Goal: Task Accomplishment & Management: Use online tool/utility

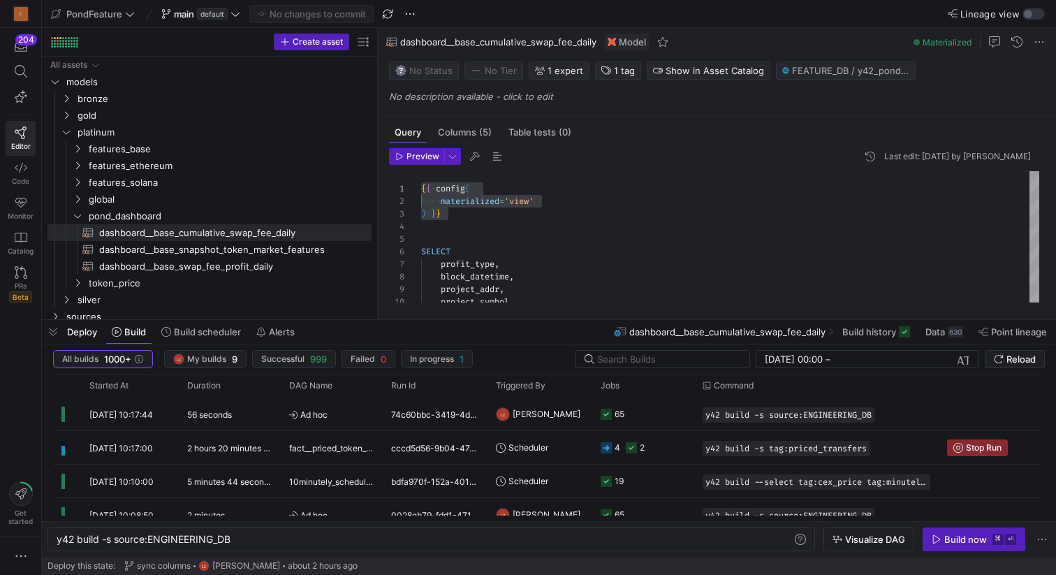
scroll to position [0, 175]
click at [193, 219] on span "pond_dashboard" at bounding box center [212, 216] width 247 height 16
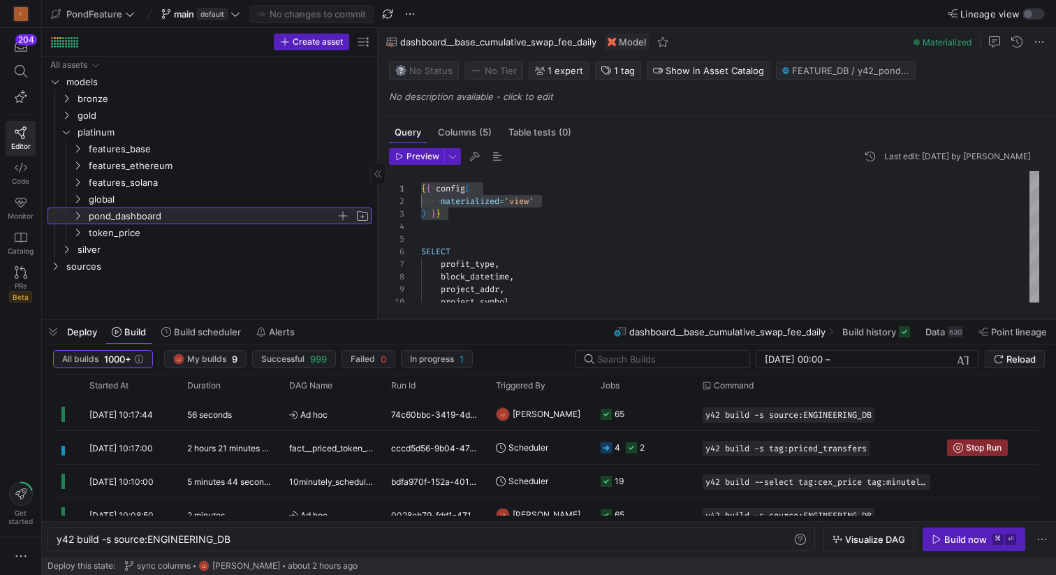
click at [193, 219] on span "pond_dashboard" at bounding box center [212, 216] width 247 height 16
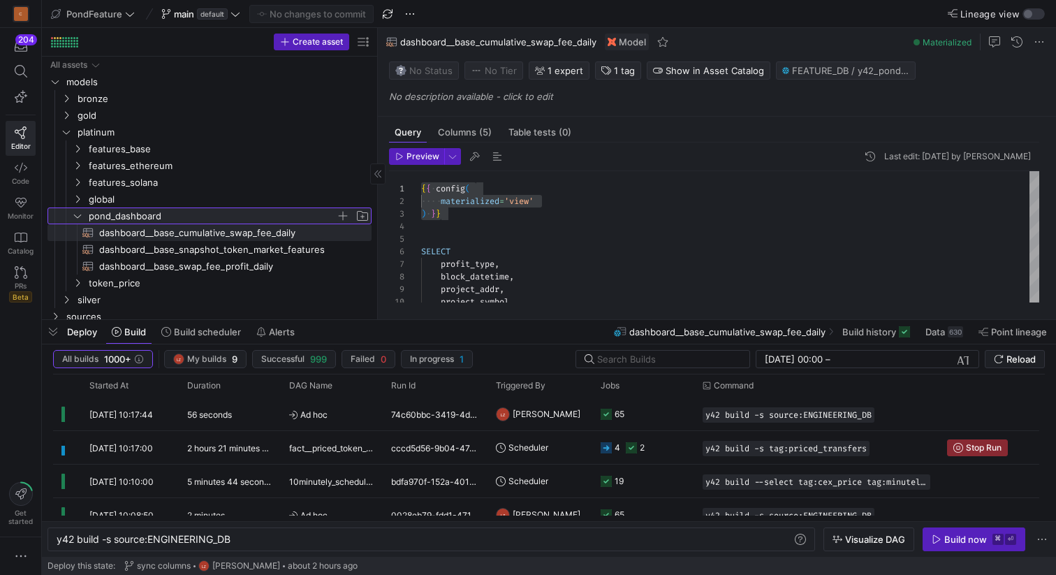
click at [343, 215] on span "button" at bounding box center [343, 216] width 14 height 14
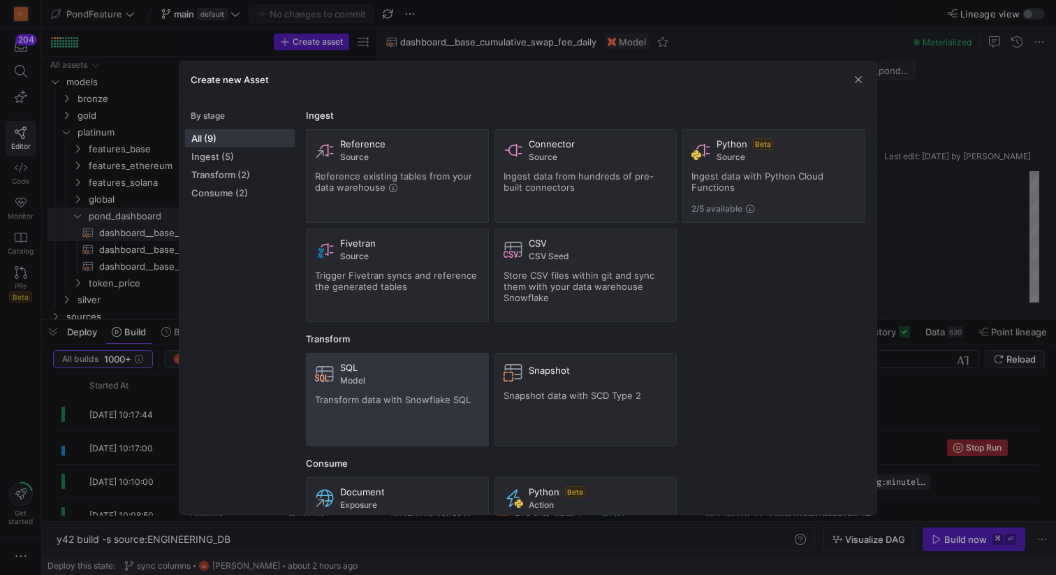
click at [398, 376] on span "Model" at bounding box center [410, 381] width 140 height 10
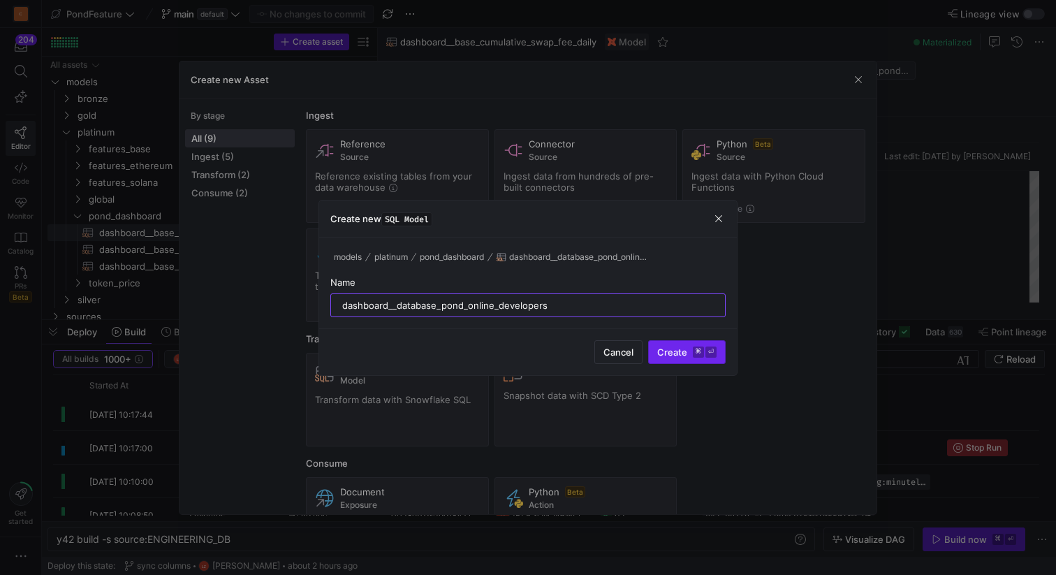
type input "dashboard__database_pond_online_developers"
click at [678, 355] on span "Create ⌘ ⏎" at bounding box center [686, 351] width 59 height 11
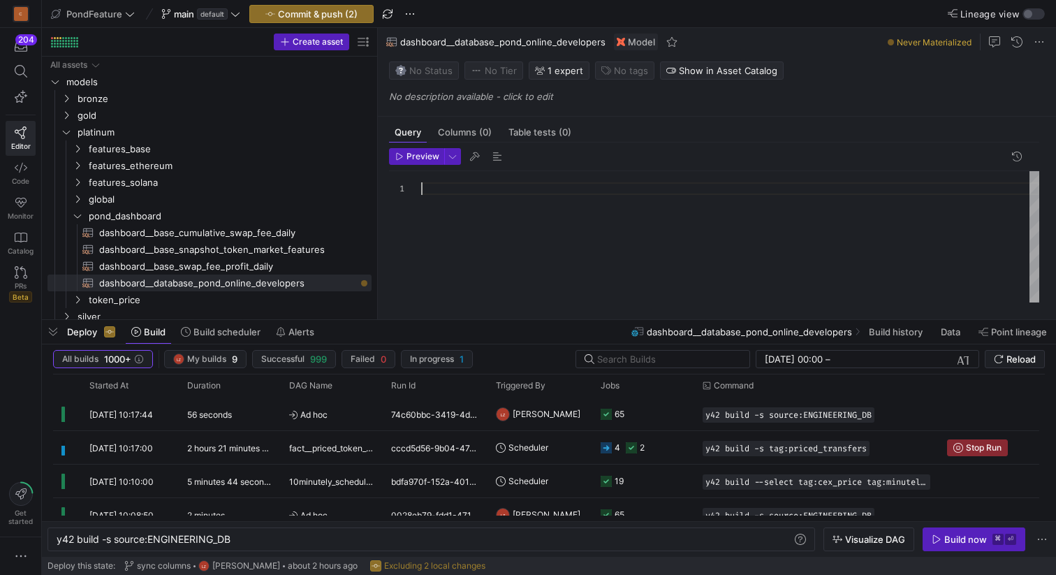
click at [455, 218] on div at bounding box center [730, 236] width 618 height 131
click at [439, 200] on div at bounding box center [730, 236] width 618 height 131
click at [475, 259] on div "{ { config ( materialized = 'view' ) } } SELECT * FROM { { source ( 'ENGINEERIN…" at bounding box center [730, 236] width 618 height 131
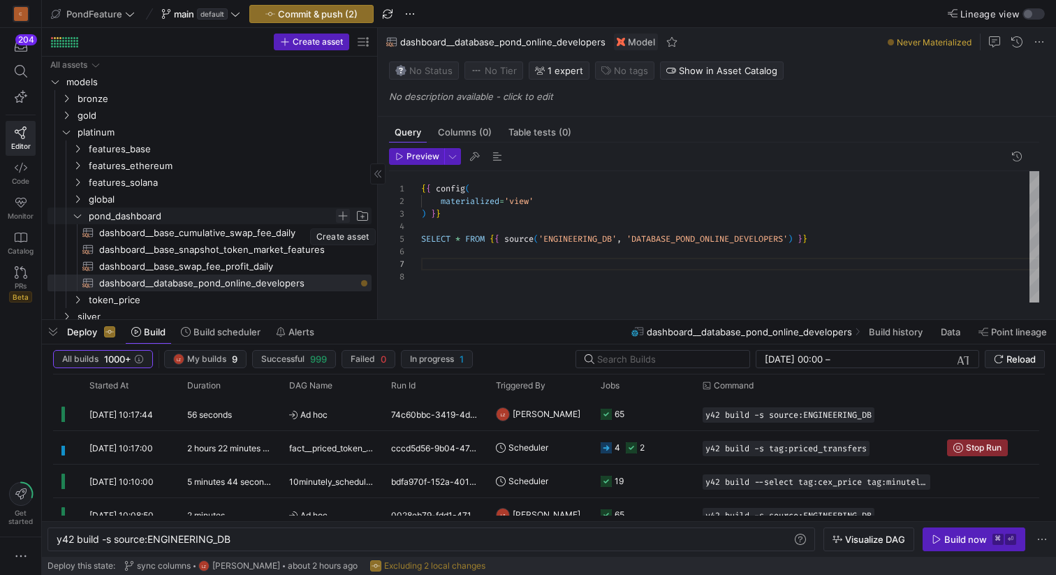
type textarea "{{ config( materialized='view' ) }} SELECT * FROM {{ source('ENGINEERING_DB', '…"
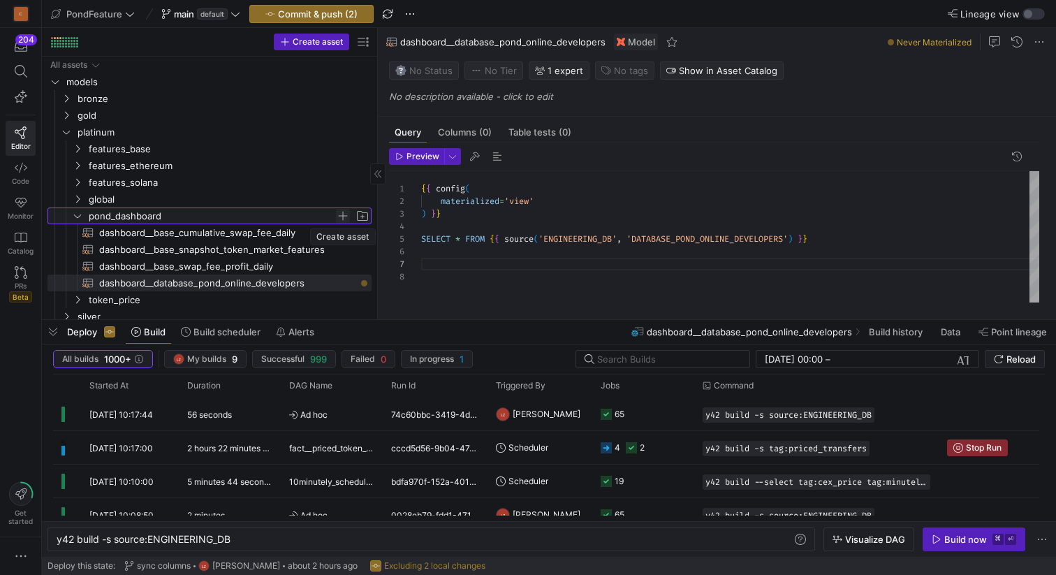
click at [344, 215] on span "Press SPACE to select this row." at bounding box center [343, 216] width 14 height 14
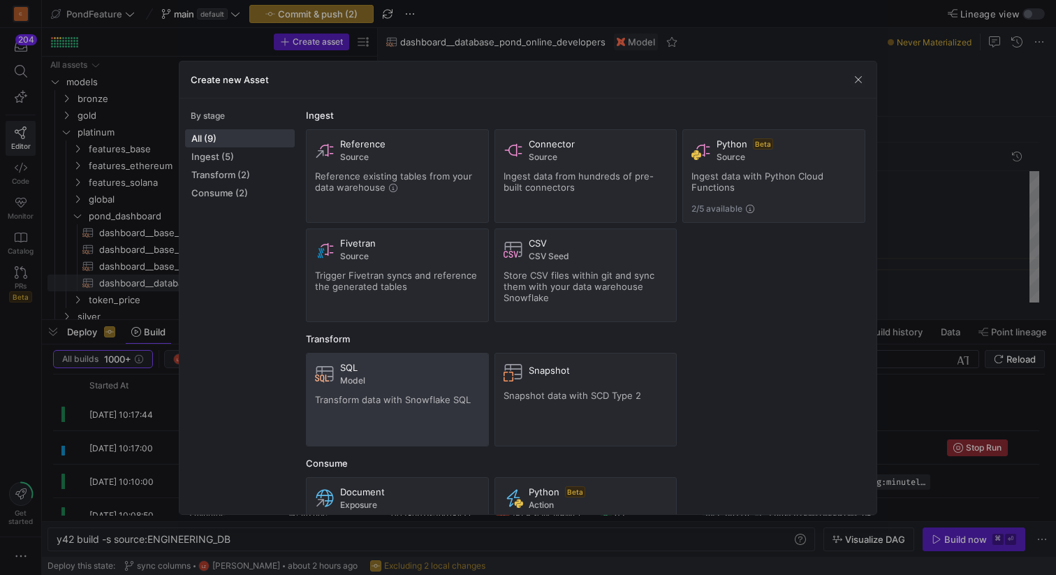
click at [399, 377] on span "Model" at bounding box center [410, 381] width 140 height 10
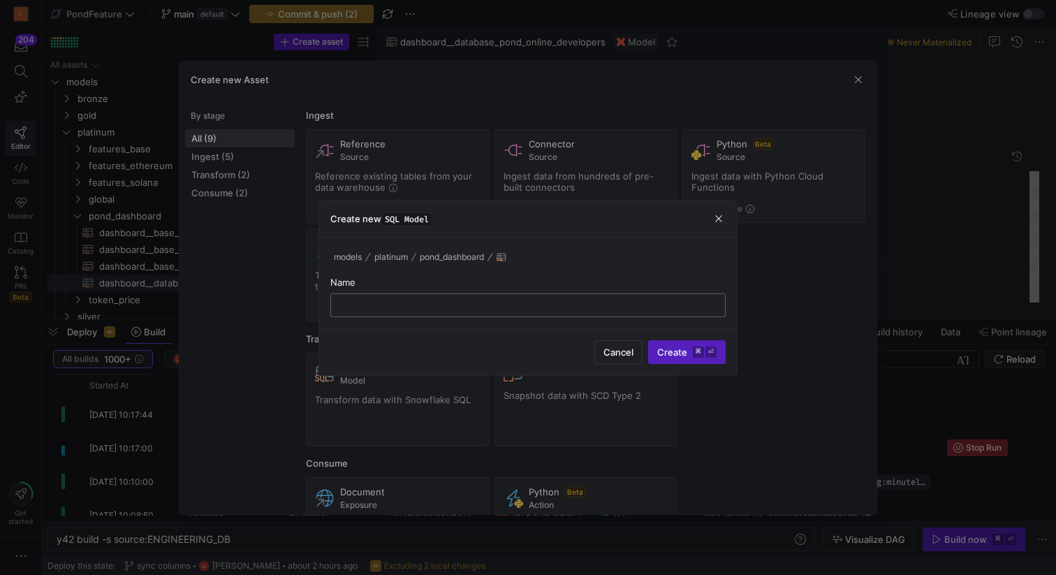
click at [365, 300] on input "text" at bounding box center [527, 305] width 371 height 11
paste input "dashboard__database_pond_online_competitions"
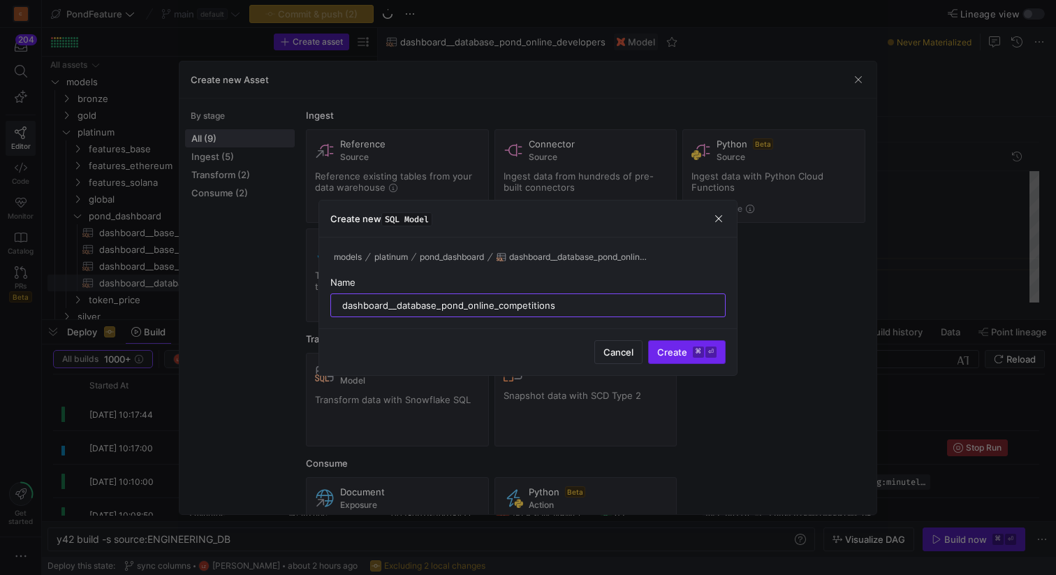
type input "dashboard__database_pond_online_competitions"
click at [681, 348] on span "Create ⌘ ⏎" at bounding box center [686, 351] width 59 height 11
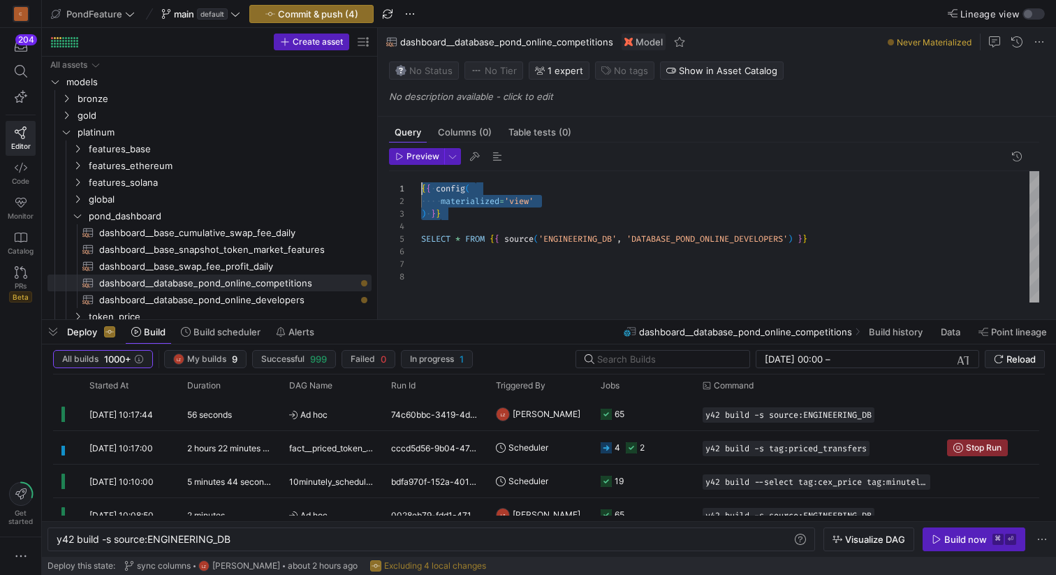
drag, startPoint x: 456, startPoint y: 216, endPoint x: 416, endPoint y: 187, distance: 49.4
click at [421, 186] on div "{ { config ( materialized = 'view' ) } } SELECT * FROM { { source ( 'ENGINEERIN…" at bounding box center [730, 236] width 618 height 131
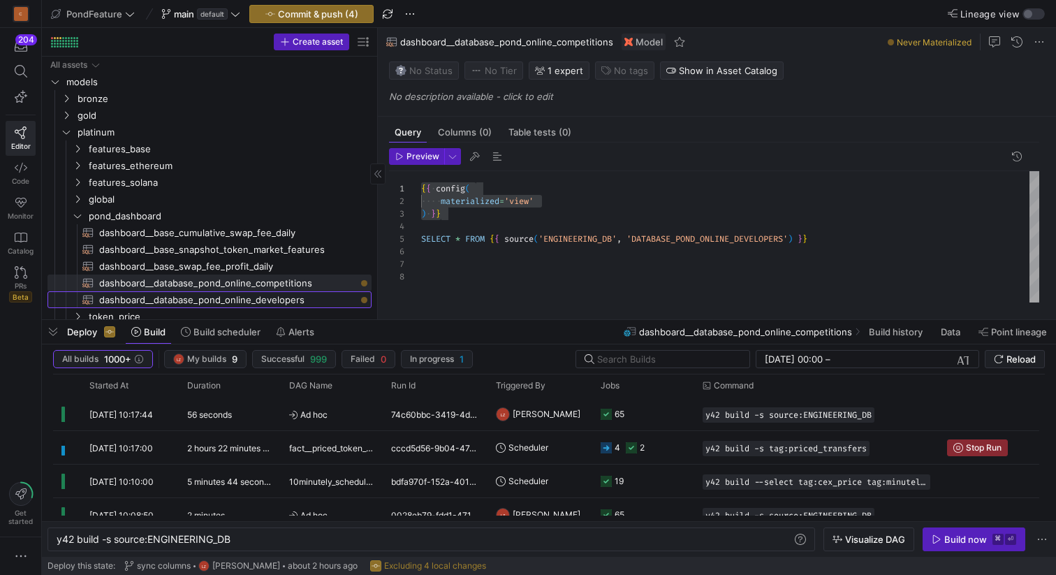
click at [281, 300] on span "dashboard__database_pond_online_developers​​​​​​​​​​" at bounding box center [227, 300] width 256 height 16
click at [285, 280] on span "dashboard__database_pond_online_competitions​​​​​​​​​​" at bounding box center [227, 283] width 256 height 16
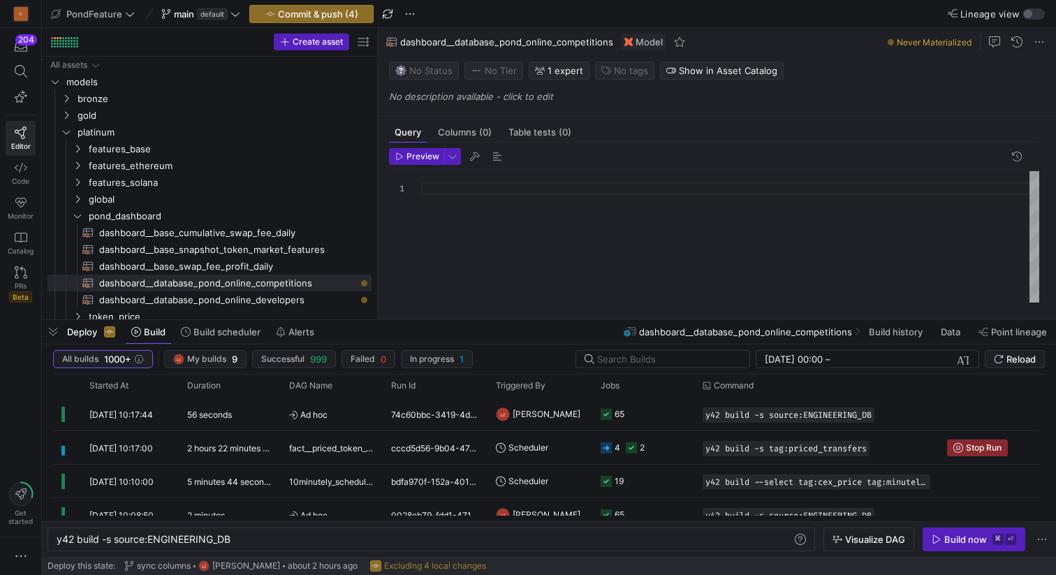
click at [438, 216] on div at bounding box center [730, 236] width 618 height 131
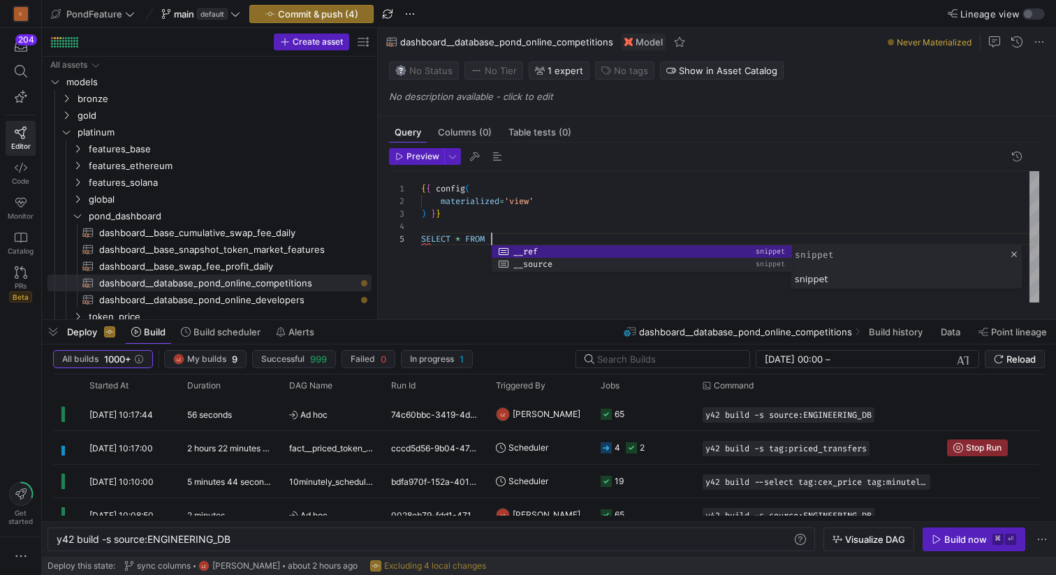
scroll to position [50, 71]
click at [531, 272] on div at bounding box center [642, 271] width 300 height 3
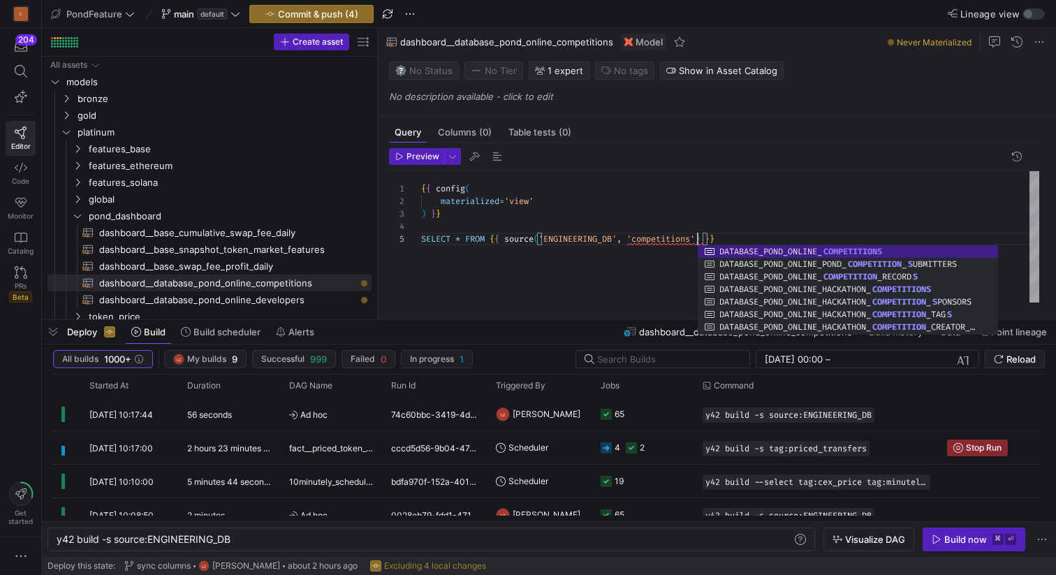
scroll to position [50, 382]
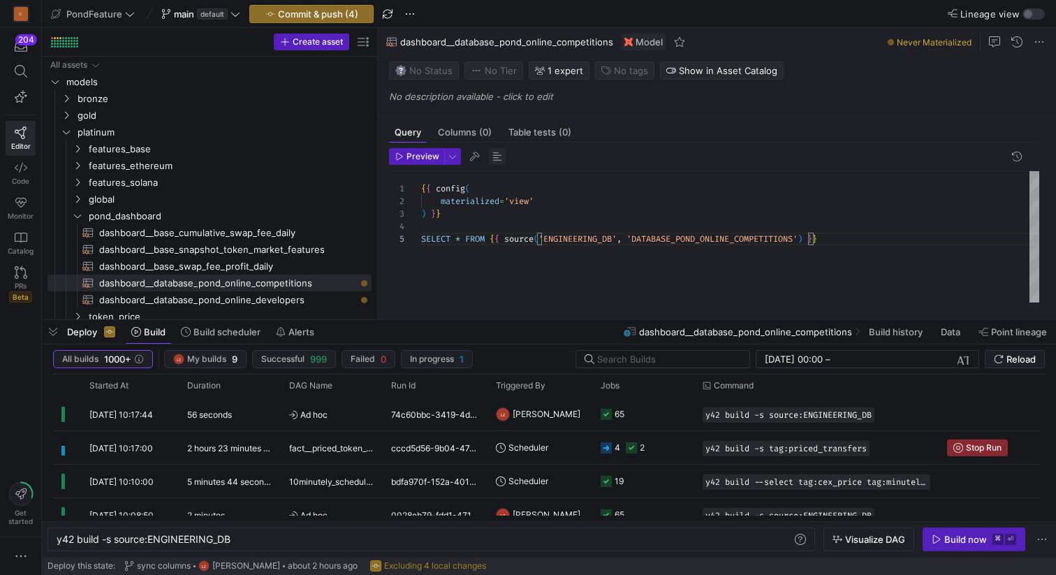
click at [494, 160] on span "button" at bounding box center [497, 156] width 17 height 17
click at [307, 299] on span "dashboard__database_pond_online_developers​​​​​​​​​​" at bounding box center [227, 300] width 256 height 16
click at [498, 156] on span "button" at bounding box center [497, 156] width 17 height 17
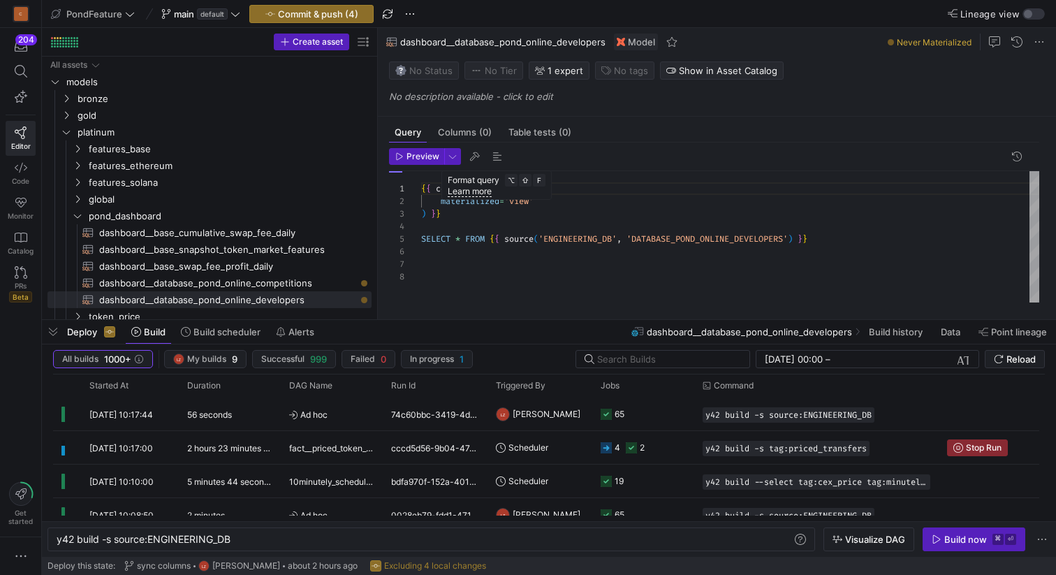
type textarea "{{ config( materialized='view' ) }} SELECT * FROM {{ source('ENGINEERING_DB', '…"
click at [343, 218] on span "Press SPACE to select this row." at bounding box center [343, 216] width 14 height 14
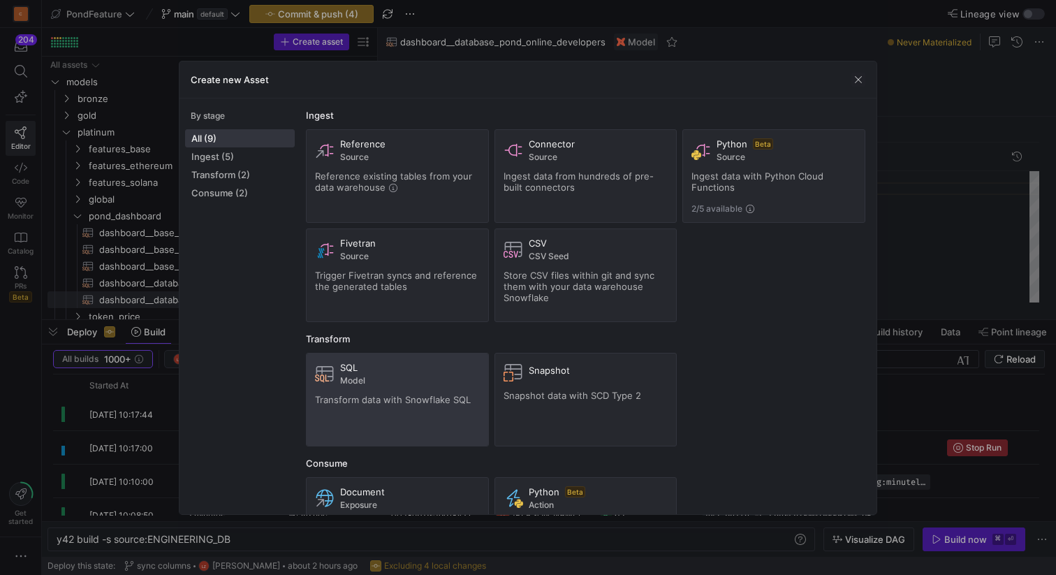
click at [353, 387] on div "SQL Model Transform data with Snowflake SQL" at bounding box center [397, 399] width 165 height 75
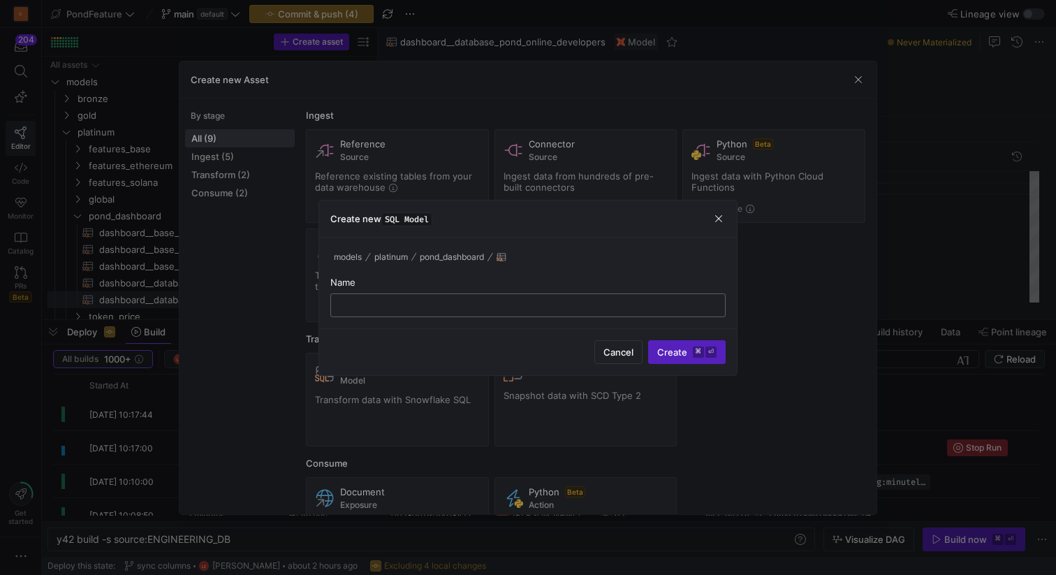
click at [374, 301] on input "text" at bounding box center [527, 305] width 371 height 11
paste input "dashboard__database_pond_online_model_submissions"
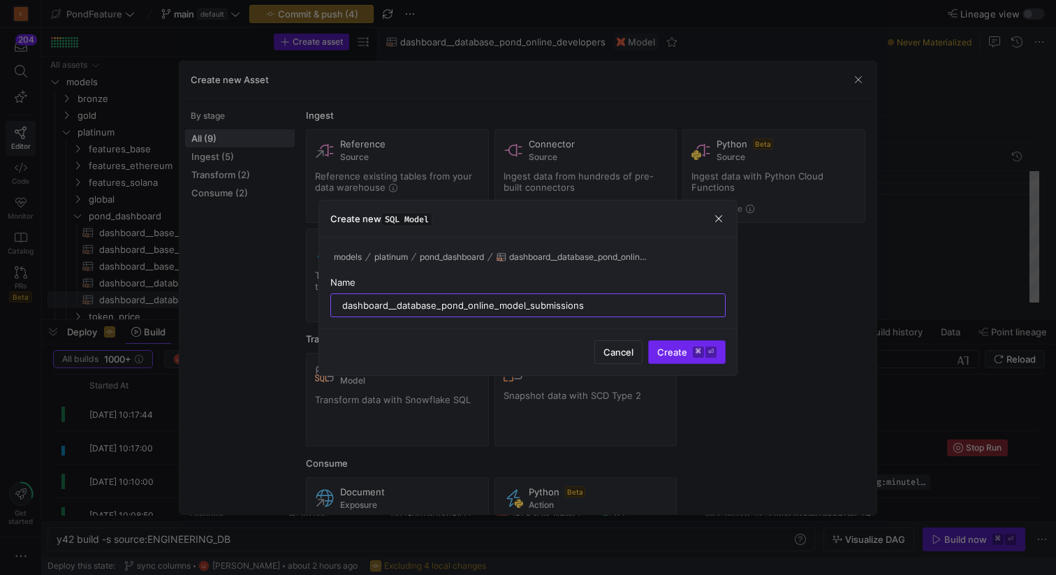
type input "dashboard__database_pond_online_model_submissions"
click at [678, 348] on span "Create ⌘ ⏎" at bounding box center [686, 351] width 59 height 11
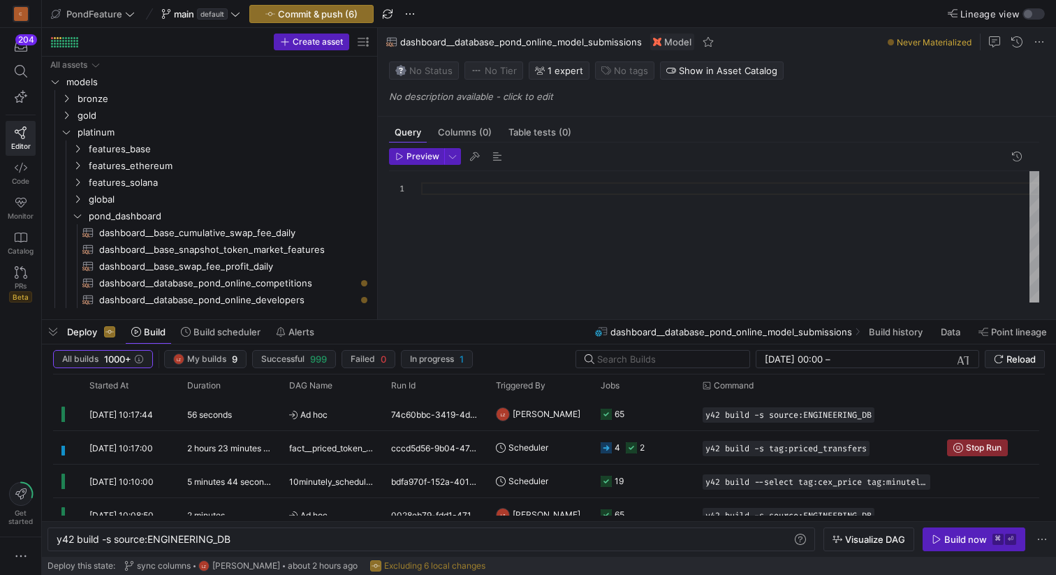
scroll to position [6, 0]
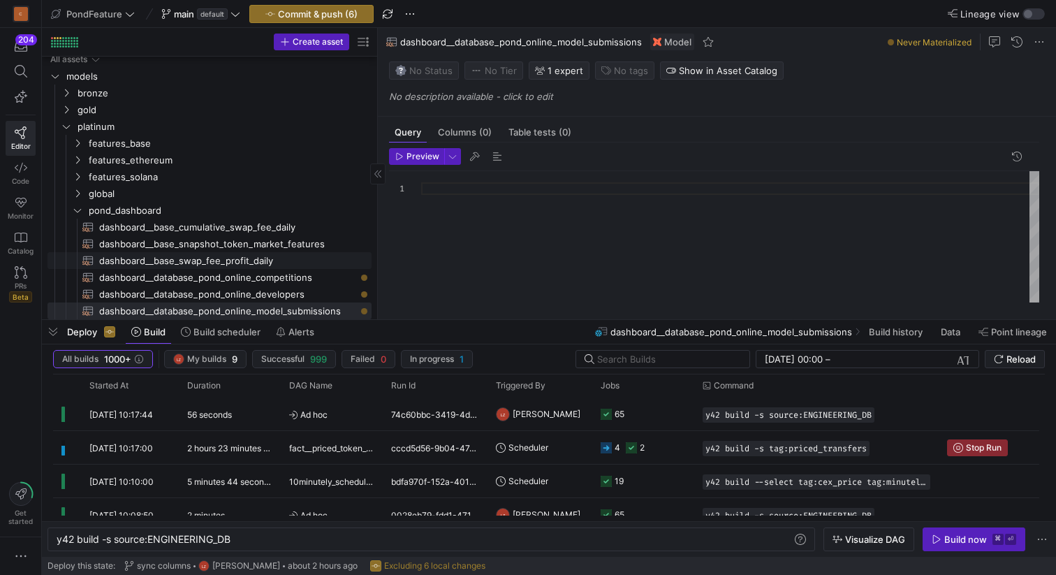
click at [318, 269] on link "dashboard__database_pond_online_competitions​​​​​​​​​​" at bounding box center [209, 277] width 324 height 17
type textarea "{{ config( materialized='view' ) }} SELECT * FROM {{ source('ENGINEERING_DB', '…"
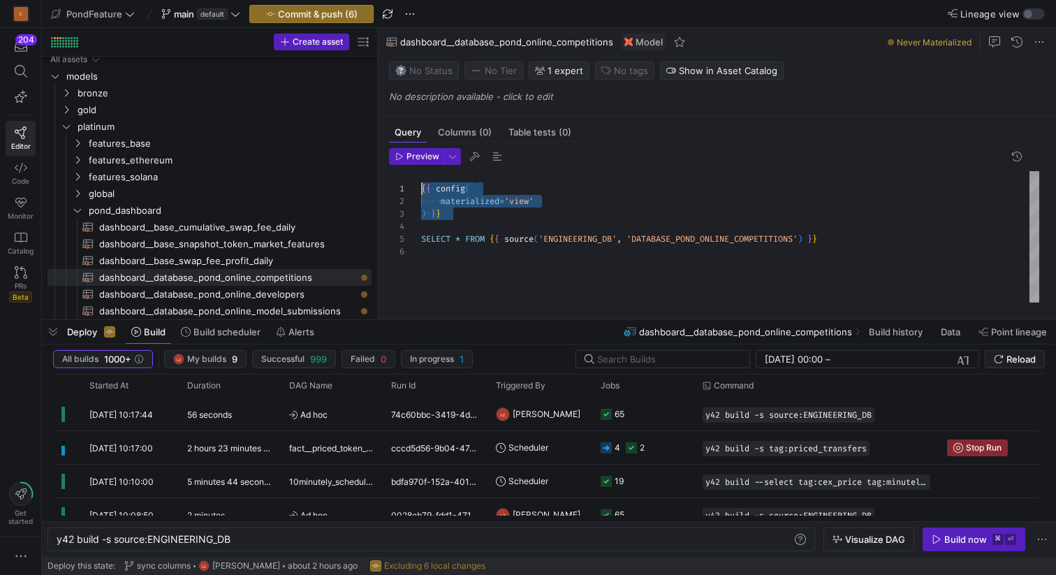
drag, startPoint x: 464, startPoint y: 221, endPoint x: 408, endPoint y: 186, distance: 65.9
click at [421, 186] on div "{ { config ( materialized = 'view' ) } } SELECT * FROM { { source ( 'ENGINEERIN…" at bounding box center [730, 236] width 618 height 131
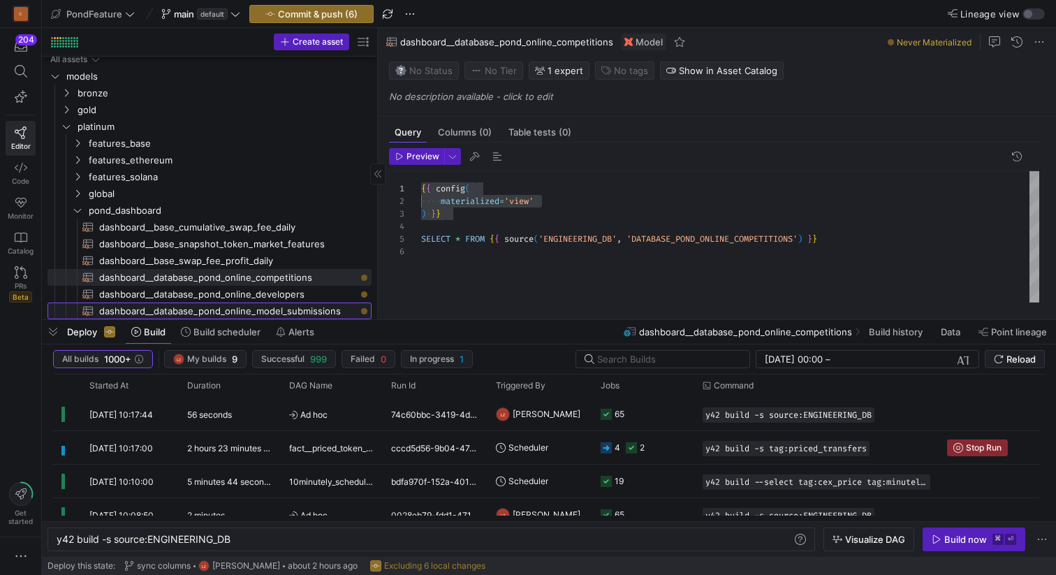
click at [312, 311] on span "dashboard__database_pond_online_model_submissions​​​​​​​​​​" at bounding box center [227, 311] width 256 height 16
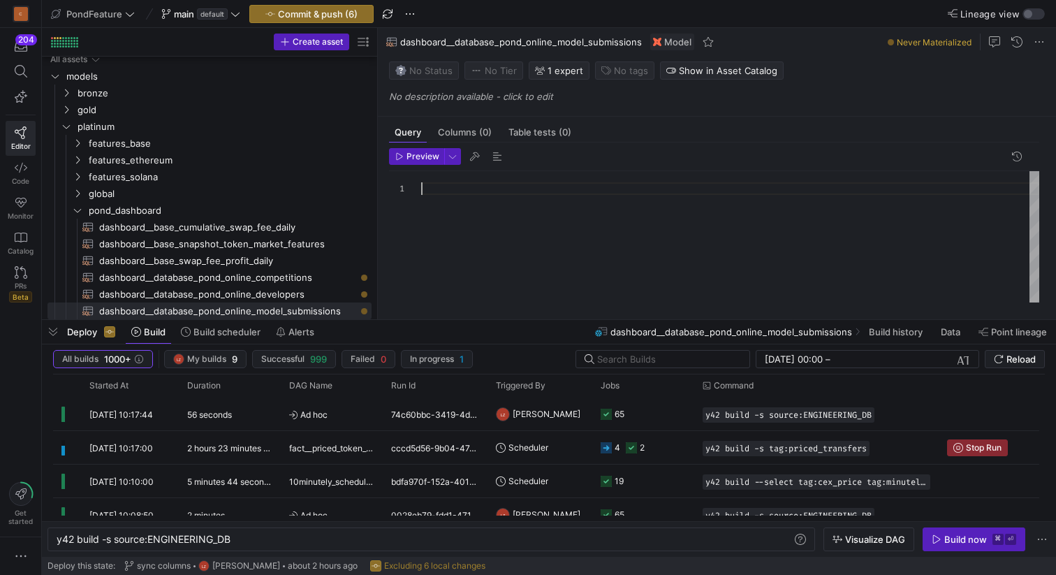
click at [445, 194] on div at bounding box center [730, 236] width 618 height 131
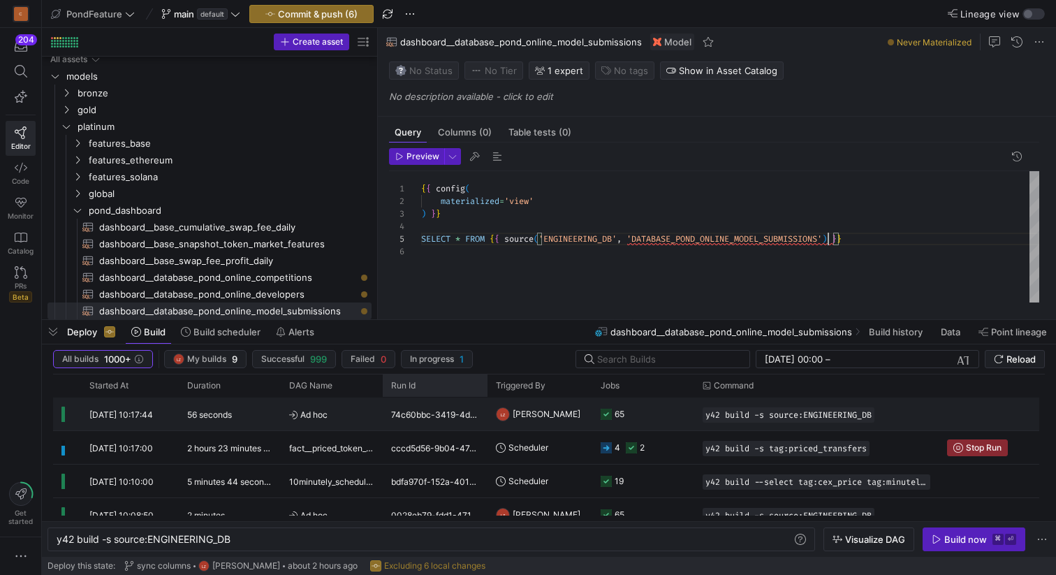
scroll to position [50, 407]
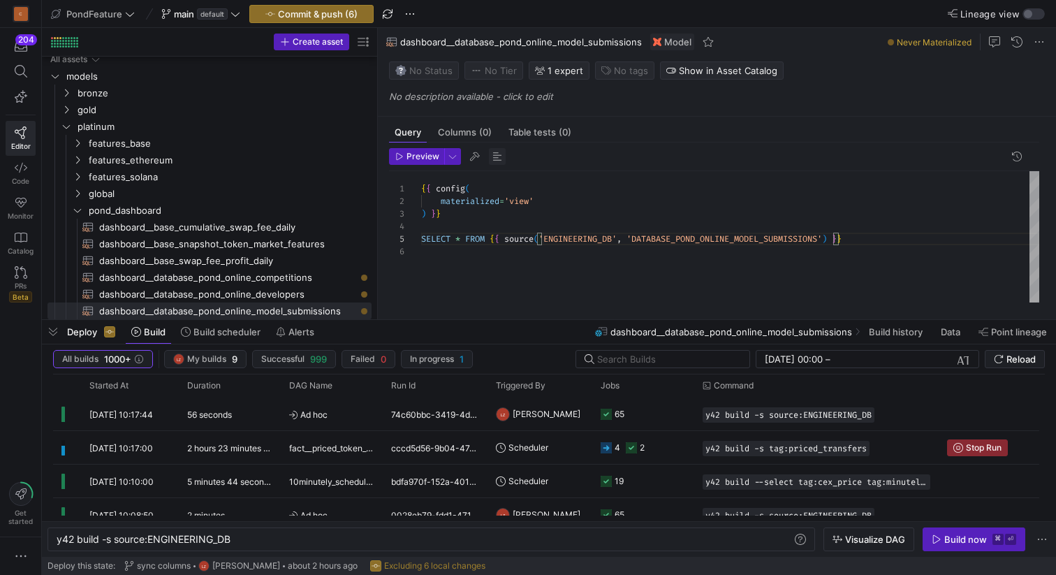
type textarea "{{ config( materialized='view' ) }} SELECT * FROM {{ source('ENGINEERING_DB', '…"
click at [499, 157] on span "button" at bounding box center [497, 156] width 17 height 17
click at [343, 212] on span "Press SPACE to select this row." at bounding box center [343, 210] width 14 height 14
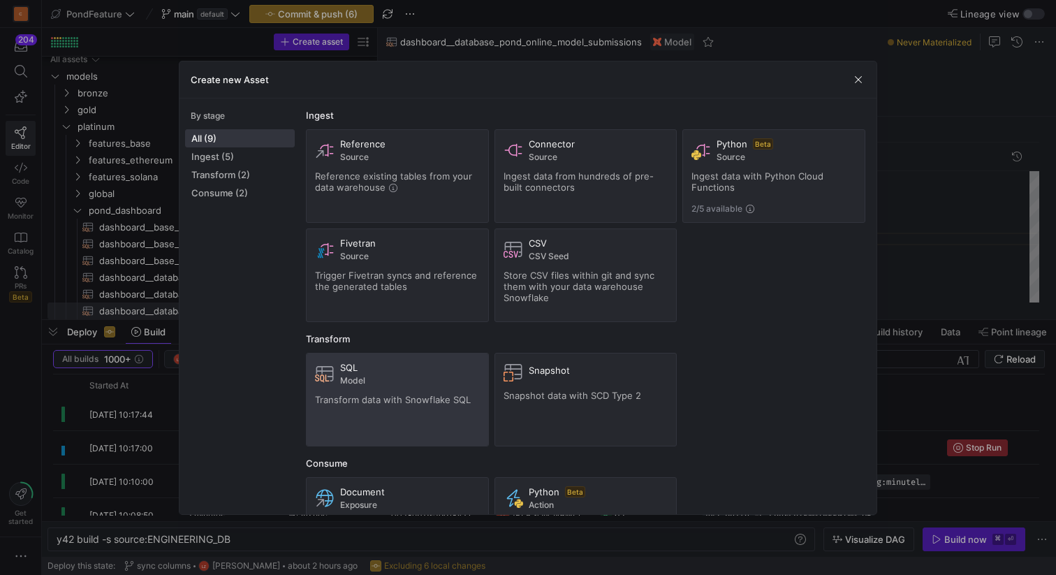
click at [402, 371] on div "SQL" at bounding box center [410, 367] width 140 height 11
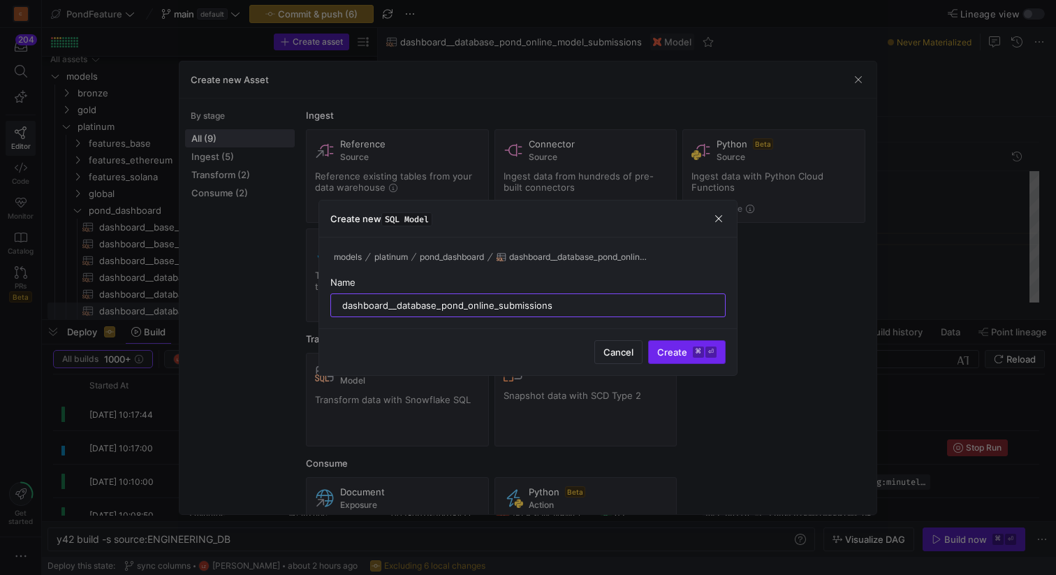
type input "dashboard__database_pond_online_submissions"
click at [675, 348] on span "Create ⌘ ⏎" at bounding box center [686, 351] width 59 height 11
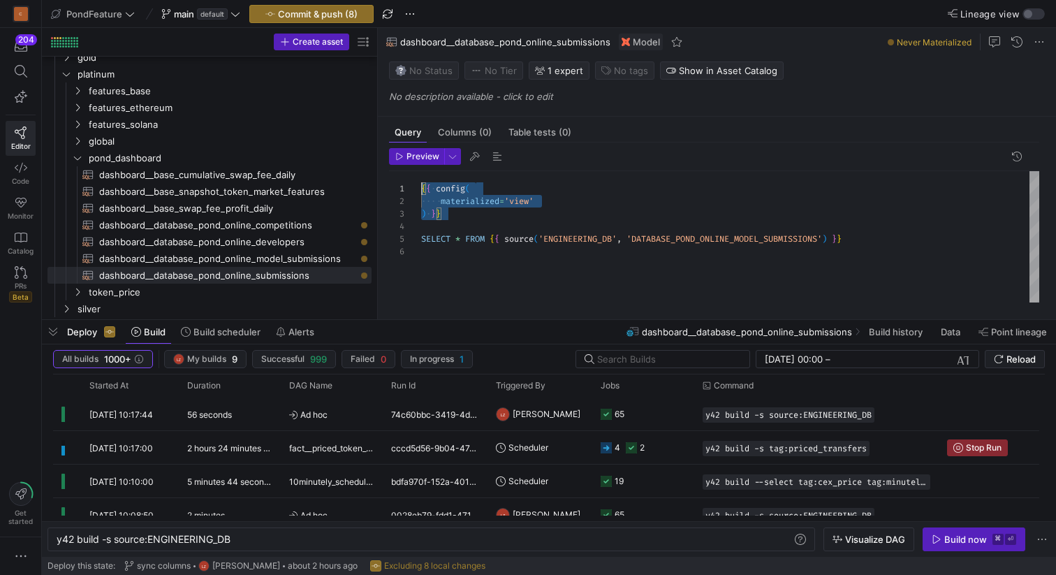
drag, startPoint x: 461, startPoint y: 212, endPoint x: 415, endPoint y: 187, distance: 52.5
click at [421, 187] on div "{ { config ( materialized = 'view' ) } } SELECT * FROM { { source ( 'ENGINEERIN…" at bounding box center [730, 236] width 618 height 131
click at [296, 277] on span "dashboard__database_pond_online_submissions​​​​​​​​​​" at bounding box center [227, 275] width 256 height 16
click at [305, 258] on span "dashboard__database_pond_online_model_submissions​​​​​​​​​​" at bounding box center [227, 259] width 256 height 16
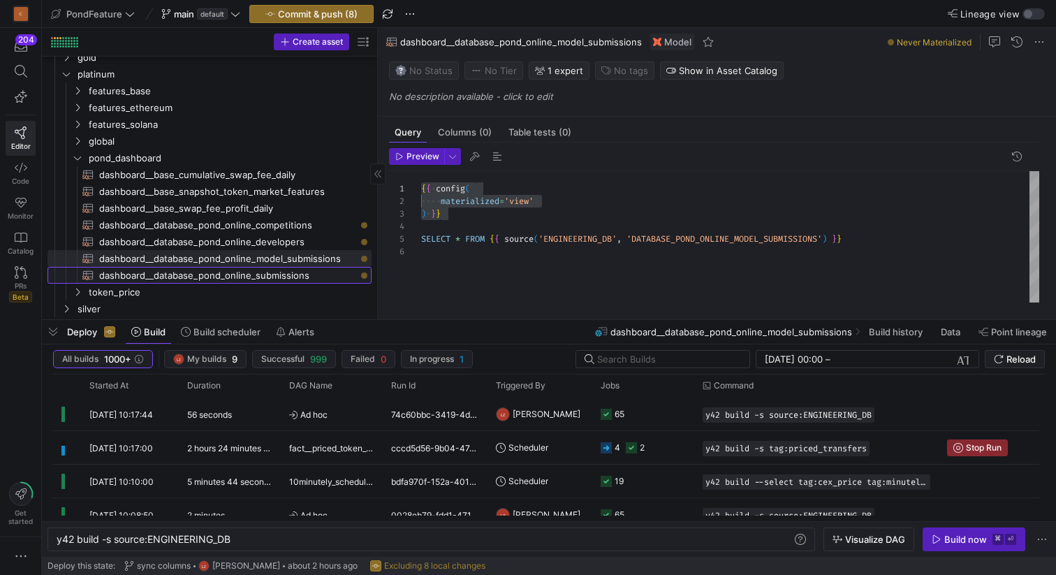
click at [304, 276] on span "dashboard__database_pond_online_submissions​​​​​​​​​​" at bounding box center [227, 275] width 256 height 16
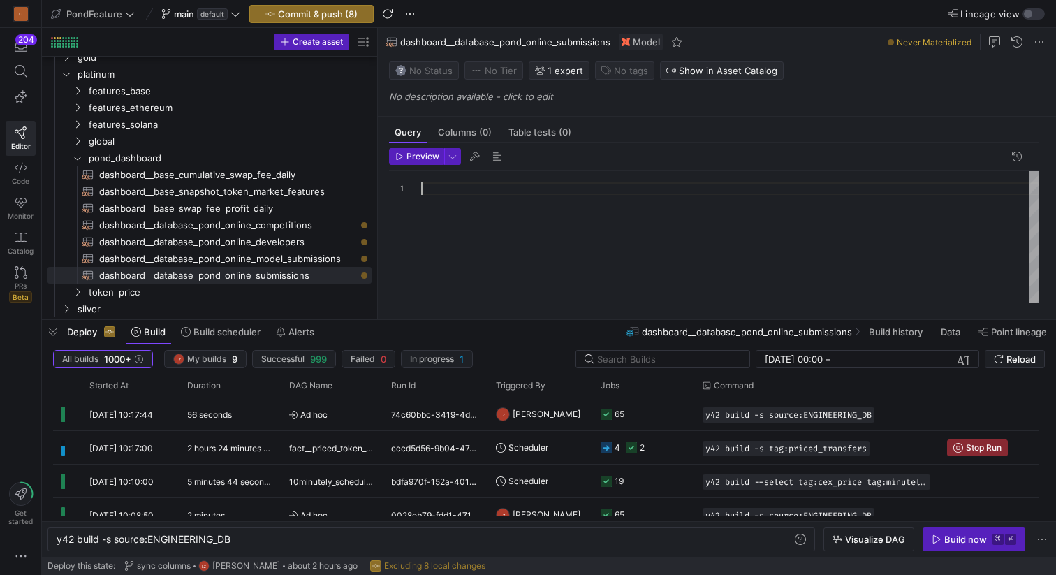
click at [458, 206] on div at bounding box center [730, 236] width 618 height 131
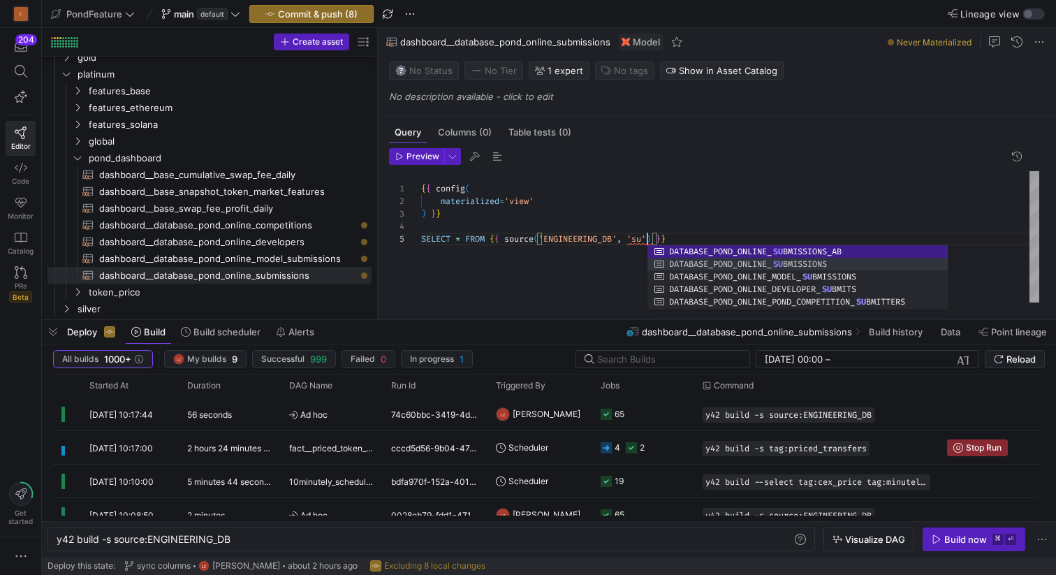
scroll to position [50, 377]
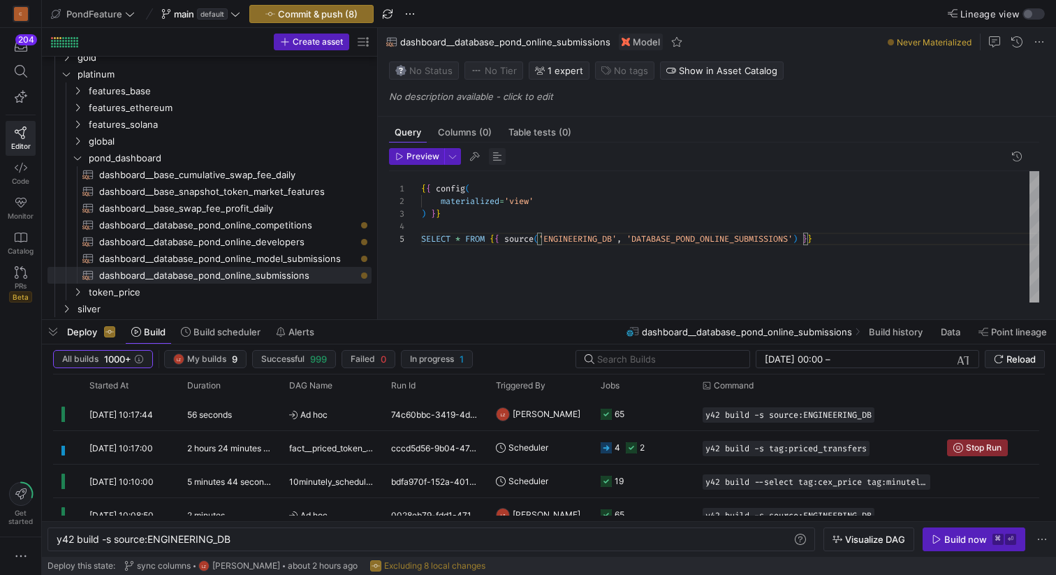
click at [496, 152] on span "button" at bounding box center [497, 156] width 17 height 17
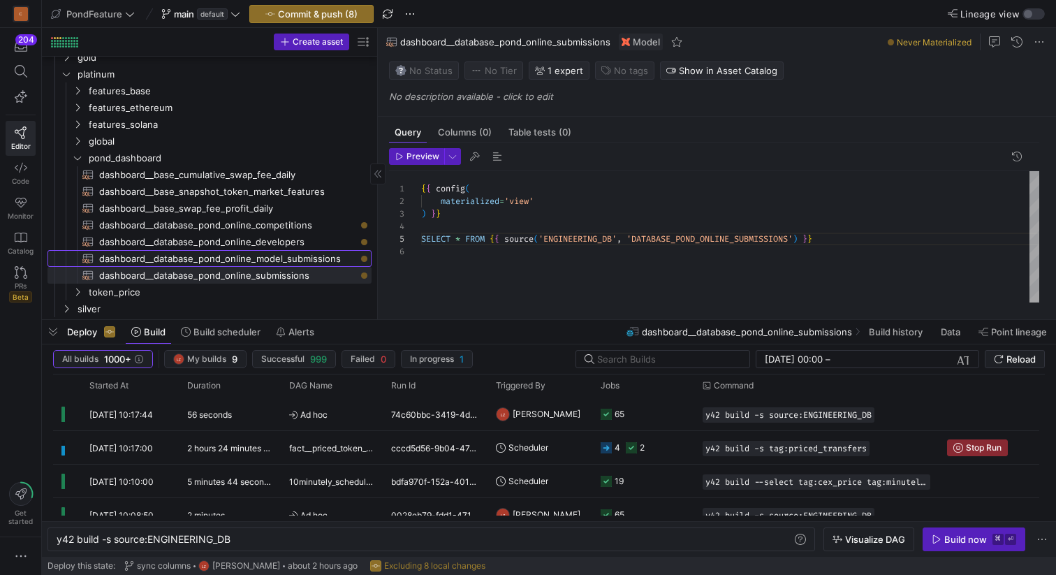
click at [297, 254] on span "dashboard__database_pond_online_model_submissions​​​​​​​​​​" at bounding box center [227, 259] width 256 height 16
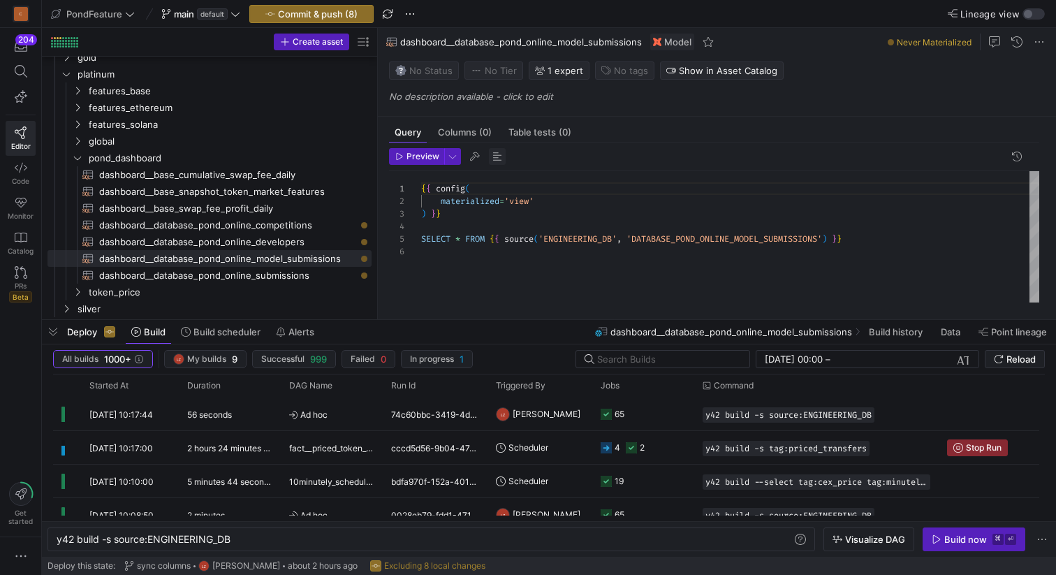
click at [500, 155] on span "button" at bounding box center [497, 156] width 17 height 17
click at [297, 238] on span "dashboard__database_pond_online_developers​​​​​​​​​​" at bounding box center [227, 242] width 256 height 16
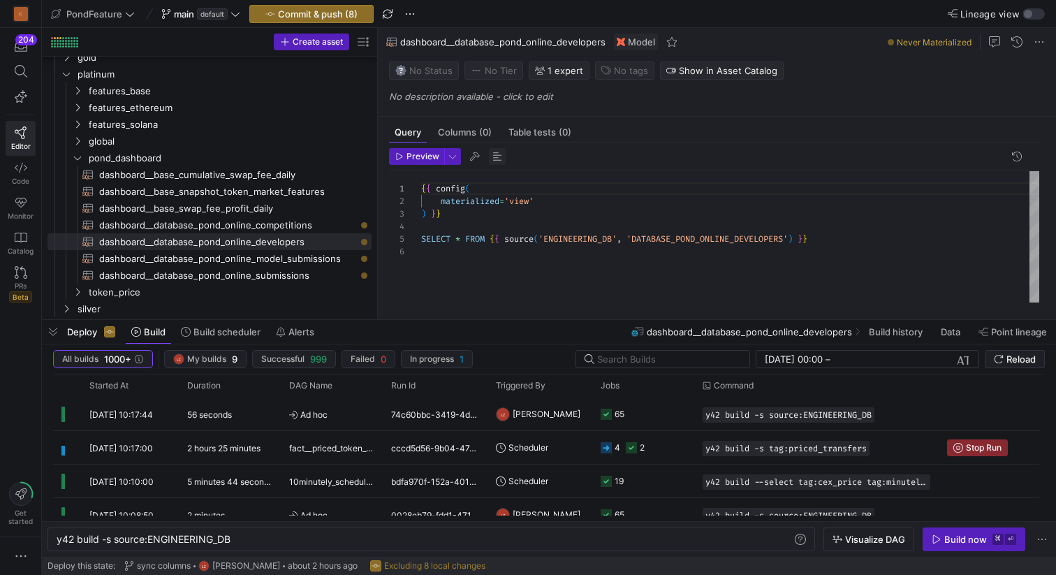
click at [495, 159] on span "button" at bounding box center [497, 156] width 17 height 17
click at [300, 226] on span "dashboard__database_pond_online_competitions​​​​​​​​​​" at bounding box center [227, 225] width 256 height 16
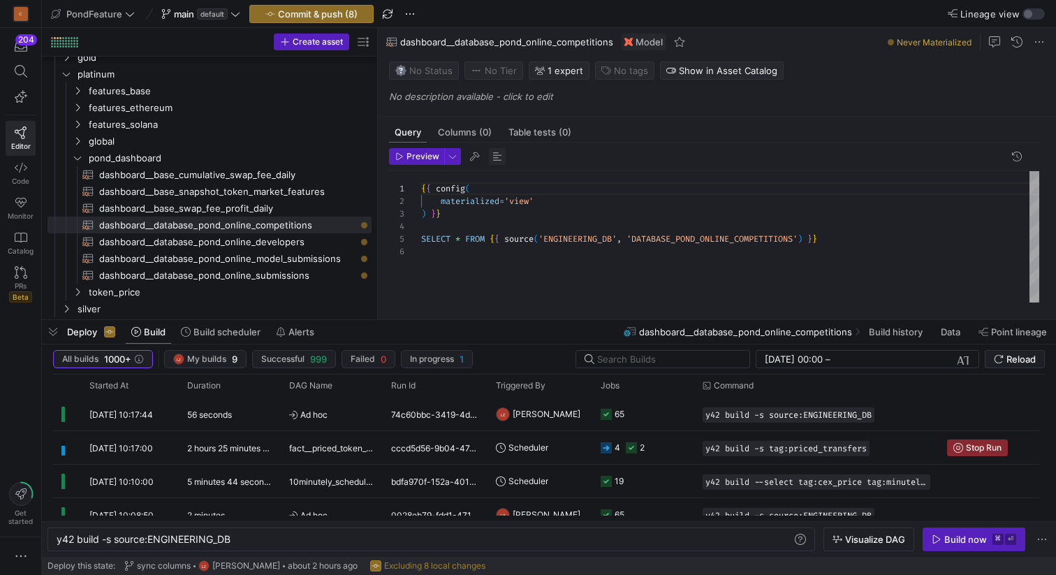
click at [498, 154] on span "button" at bounding box center [497, 156] width 17 height 17
click at [455, 222] on div "{ { config ( materialized = 'view' ) } } SELECT * FROM { { source ( 'ENGINEERIN…" at bounding box center [730, 236] width 618 height 131
click at [303, 13] on span "Commit & push (8)" at bounding box center [318, 13] width 80 height 11
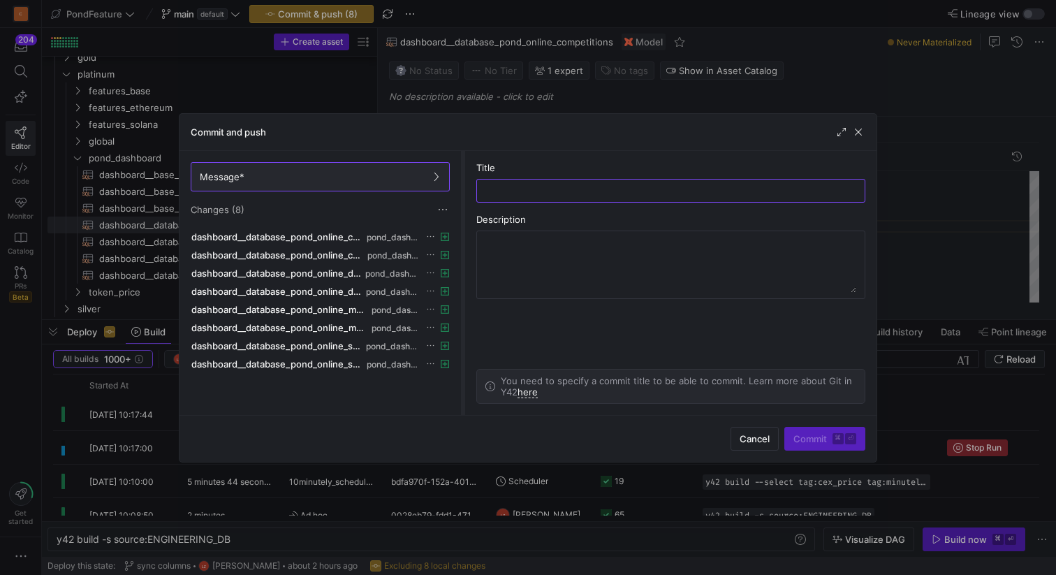
drag, startPoint x: 404, startPoint y: 232, endPoint x: 461, endPoint y: 215, distance: 60.5
click at [461, 215] on div at bounding box center [463, 283] width 6 height 264
click at [758, 436] on span "Cancel" at bounding box center [754, 438] width 30 height 11
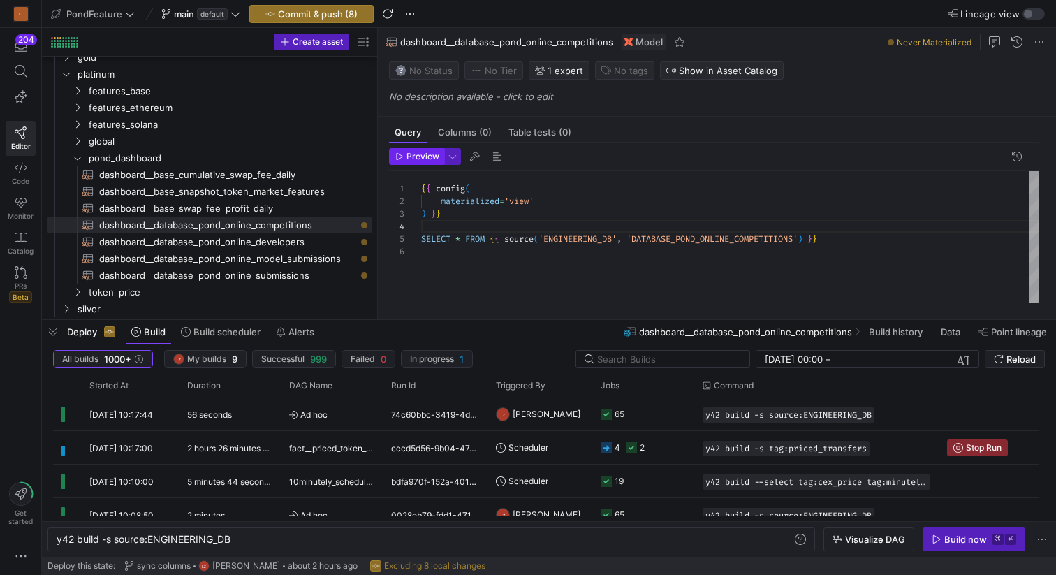
click at [413, 155] on span "Preview" at bounding box center [422, 157] width 33 height 10
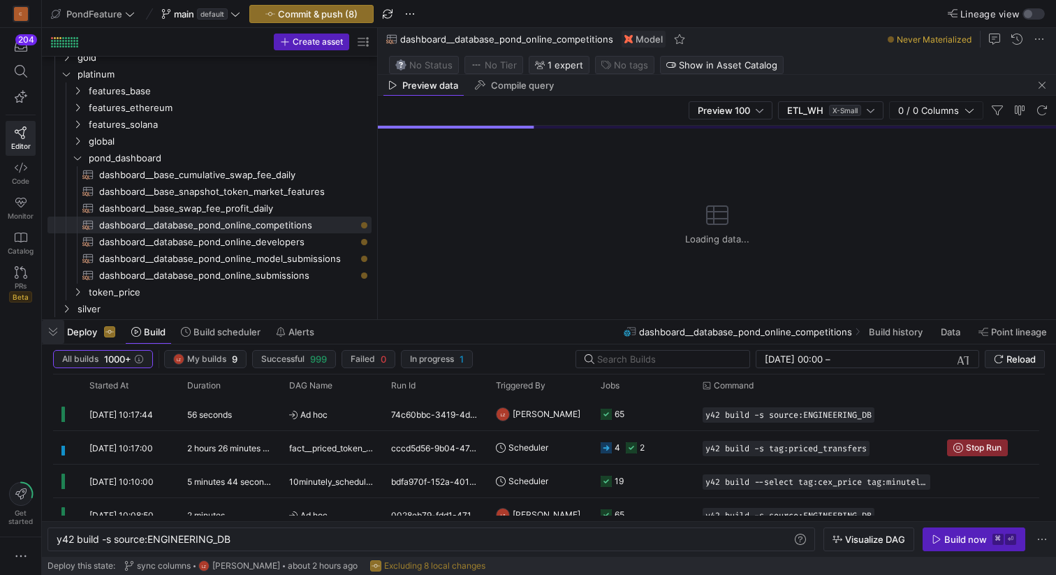
click at [50, 337] on span "button" at bounding box center [53, 332] width 22 height 24
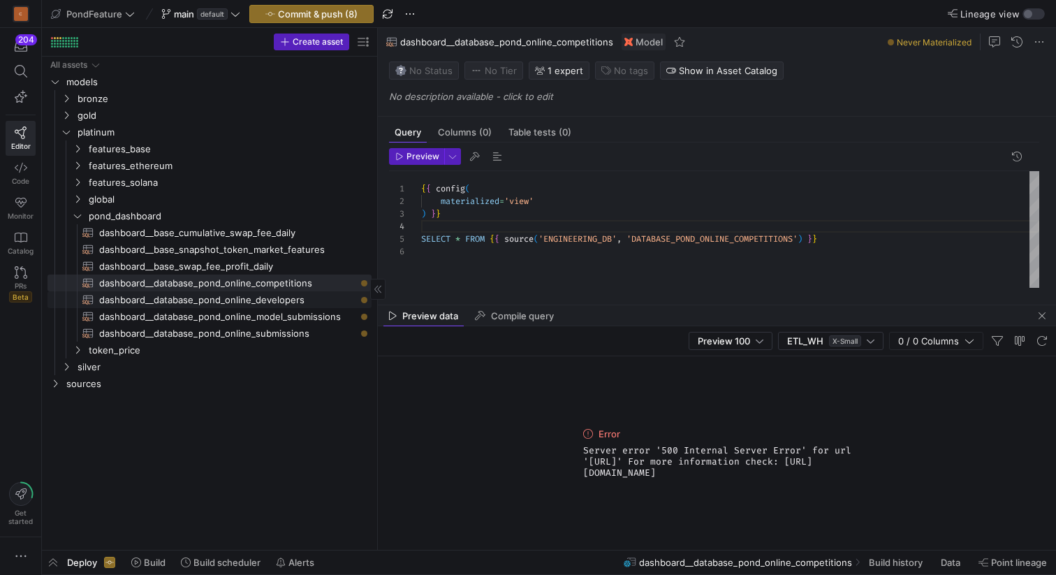
click at [261, 302] on span "dashboard__database_pond_online_developers​​​​​​​​​​" at bounding box center [227, 300] width 256 height 16
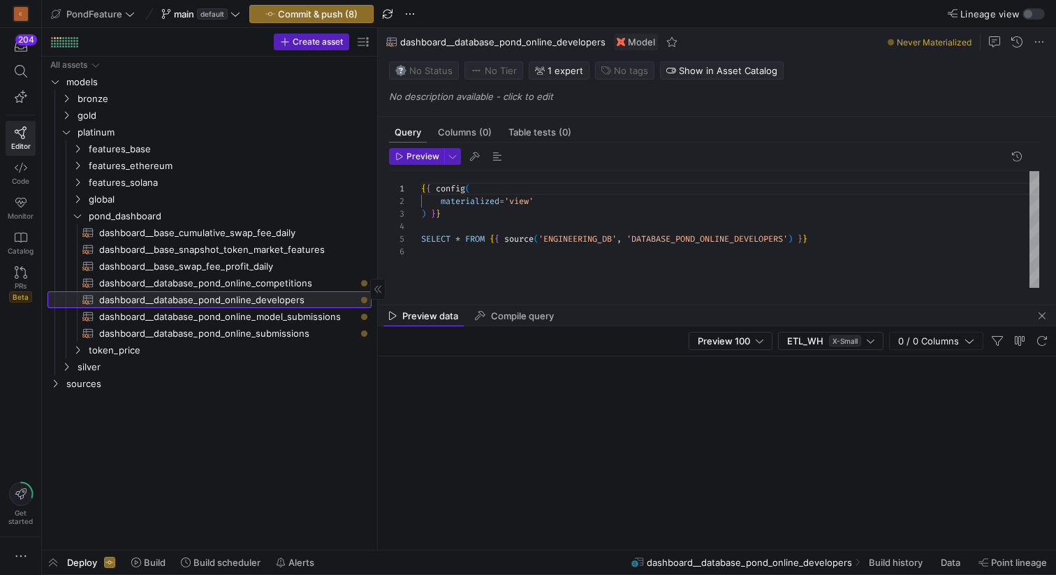
scroll to position [63, 0]
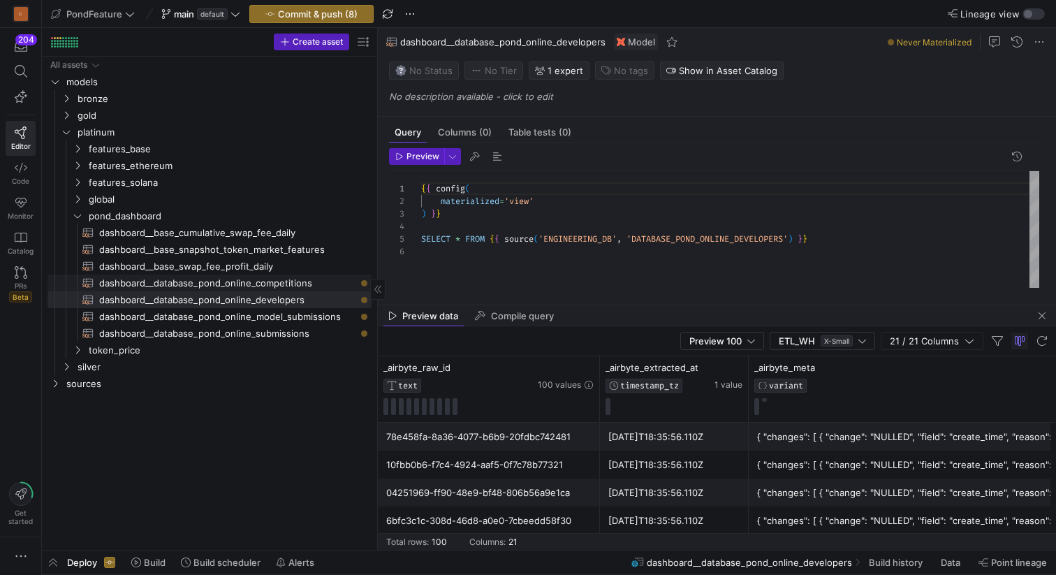
click at [258, 288] on span "dashboard__database_pond_online_competitions​​​​​​​​​​" at bounding box center [227, 283] width 256 height 16
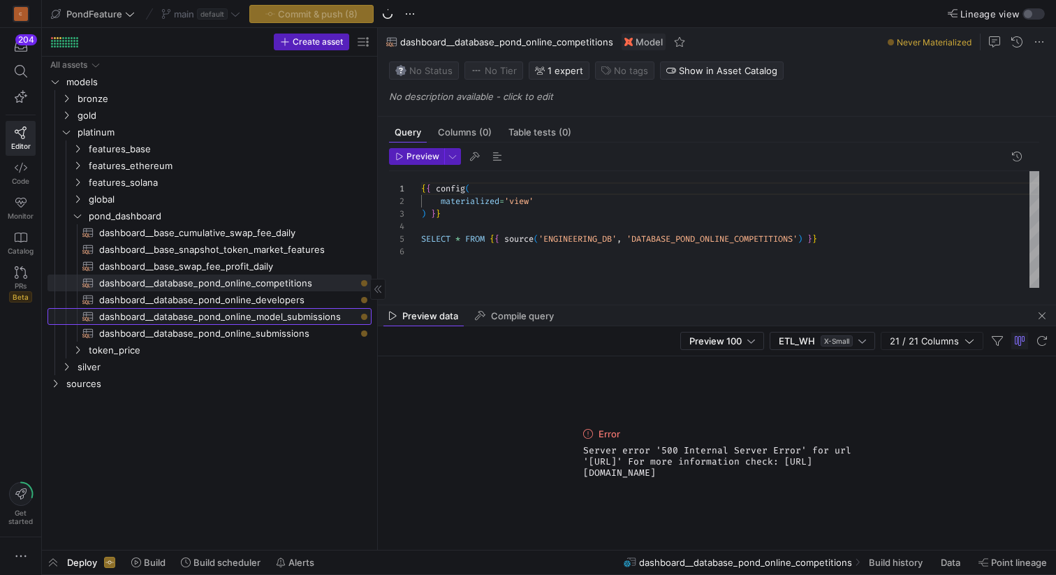
click at [298, 318] on span "dashboard__database_pond_online_model_submissions​​​​​​​​​​" at bounding box center [227, 317] width 256 height 16
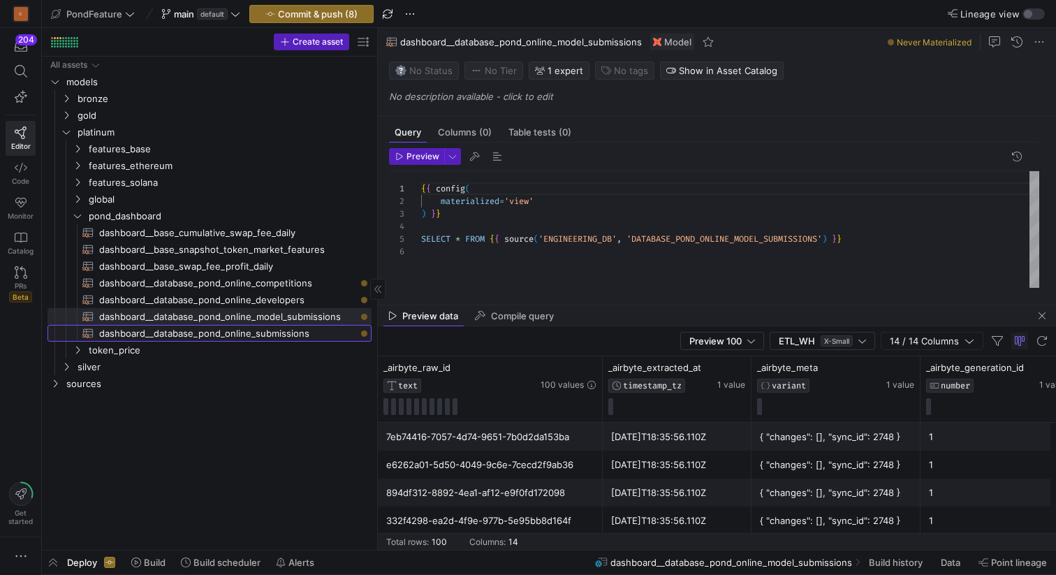
click at [293, 335] on span "dashboard__database_pond_online_submissions​​​​​​​​​​" at bounding box center [227, 333] width 256 height 16
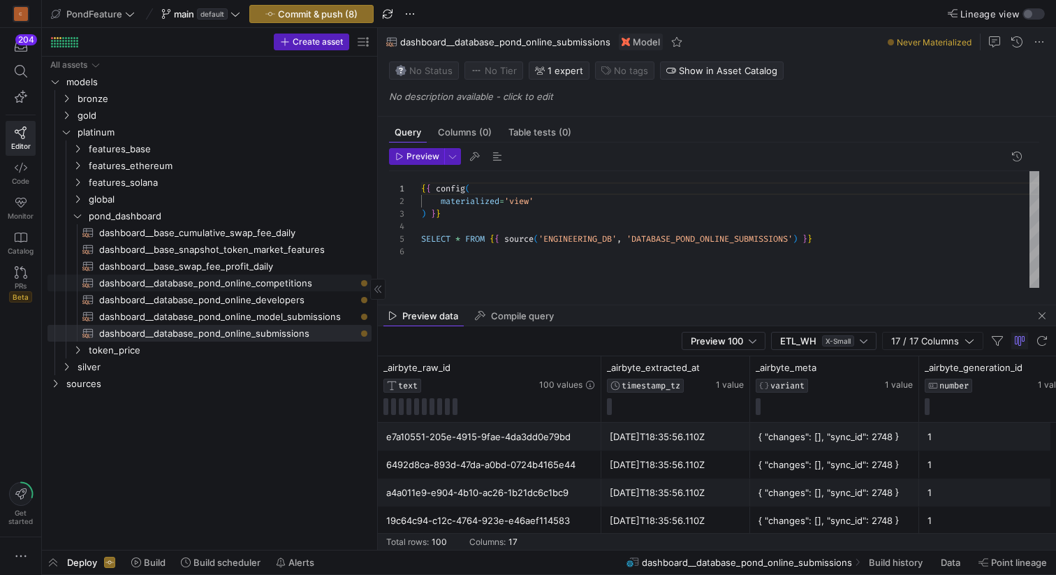
click at [307, 285] on span "dashboard__database_pond_online_competitions​​​​​​​​​​" at bounding box center [227, 283] width 256 height 16
type textarea "{{ config( materialized='view' ) }} SELECT * FROM {{ source('ENGINEERING_DB', '…"
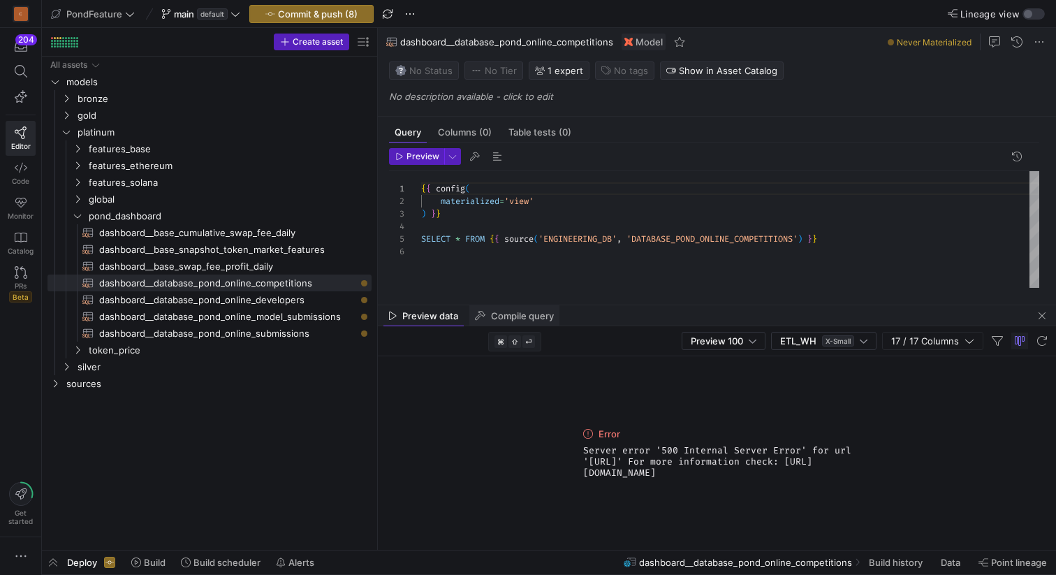
click at [506, 318] on span "Compile query" at bounding box center [522, 315] width 63 height 9
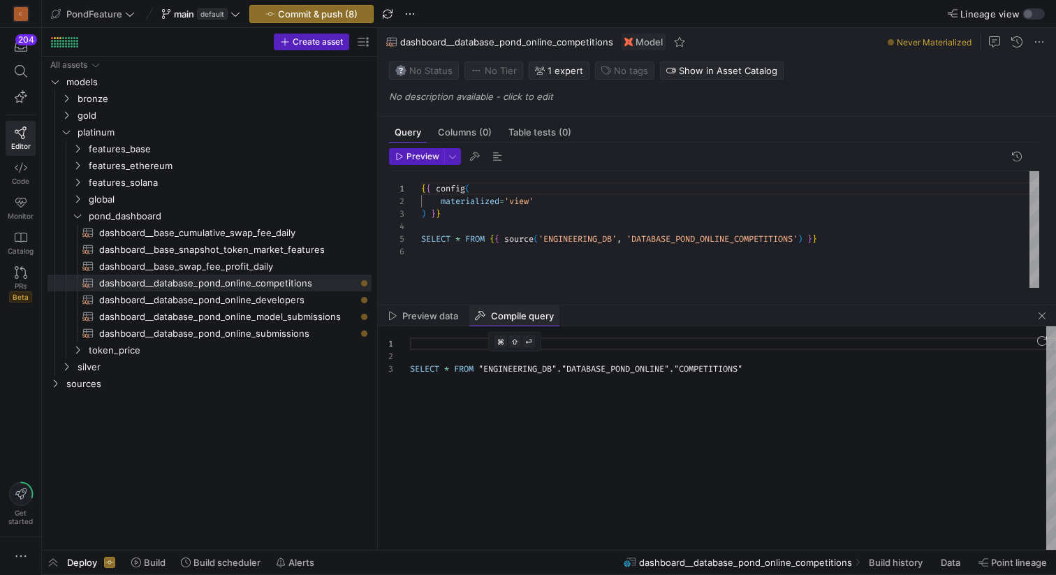
scroll to position [25, 0]
click at [501, 369] on div "SELECT * FROM "ENGINEERING_DB" . "DATABASE_POND_ONLINE" . "COMPETITIONS"" at bounding box center [733, 437] width 646 height 223
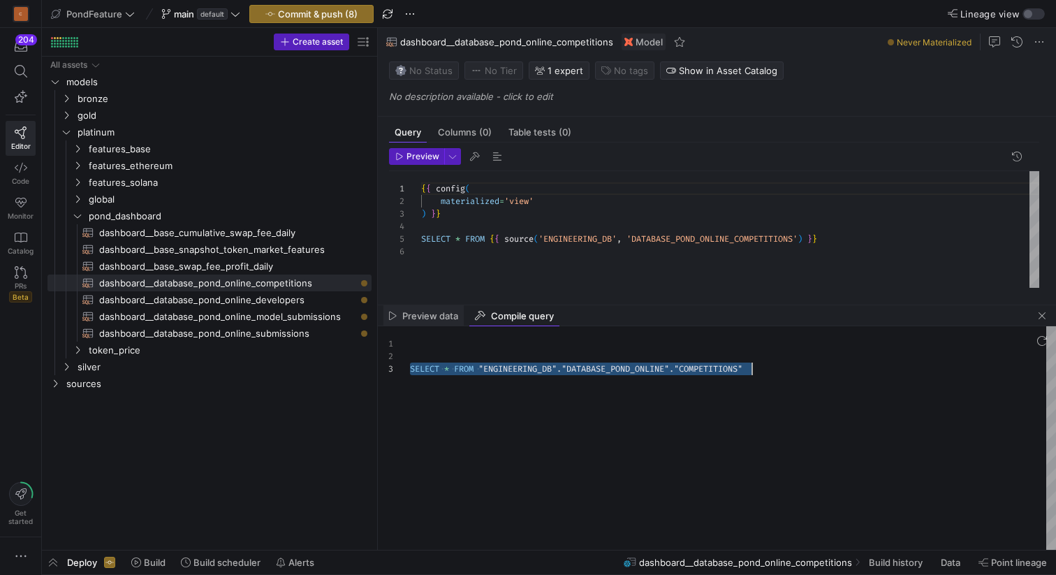
click at [425, 318] on span "Preview data" at bounding box center [430, 315] width 56 height 9
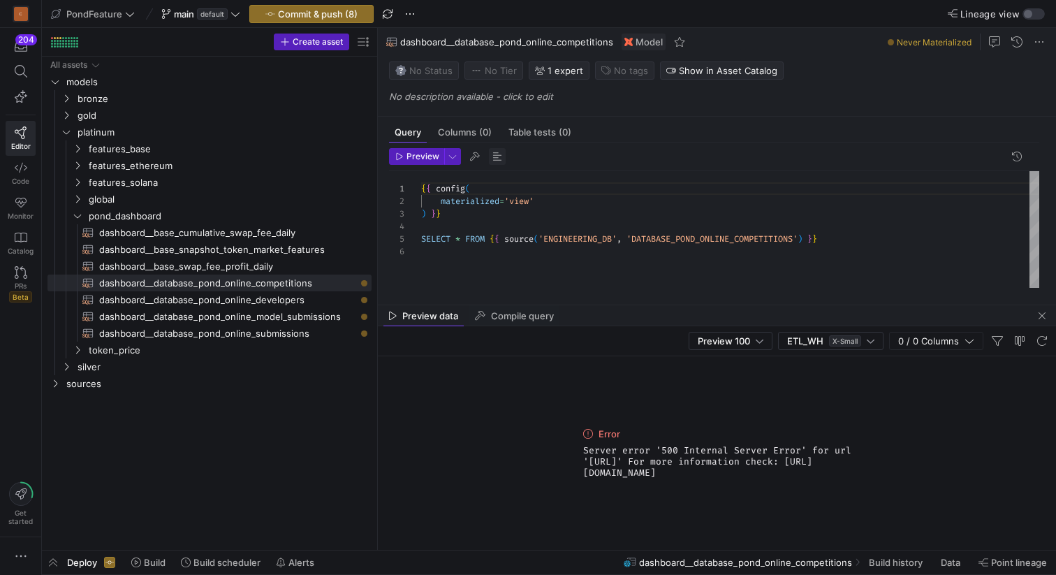
click at [496, 160] on span "button" at bounding box center [497, 156] width 17 height 17
drag, startPoint x: 742, startPoint y: 494, endPoint x: 579, endPoint y: 430, distance: 174.6
click at [579, 430] on div "Error Server error '500 Internal Server Error' for url '[URL]' For more informa…" at bounding box center [716, 452] width 279 height 193
copy span "Server error '500 Internal Server Error' for url '[URL]' For more information c…"
click at [542, 444] on div "Error Server error '500 Internal Server Error' for url '[URL]' For more informa…" at bounding box center [717, 452] width 678 height 193
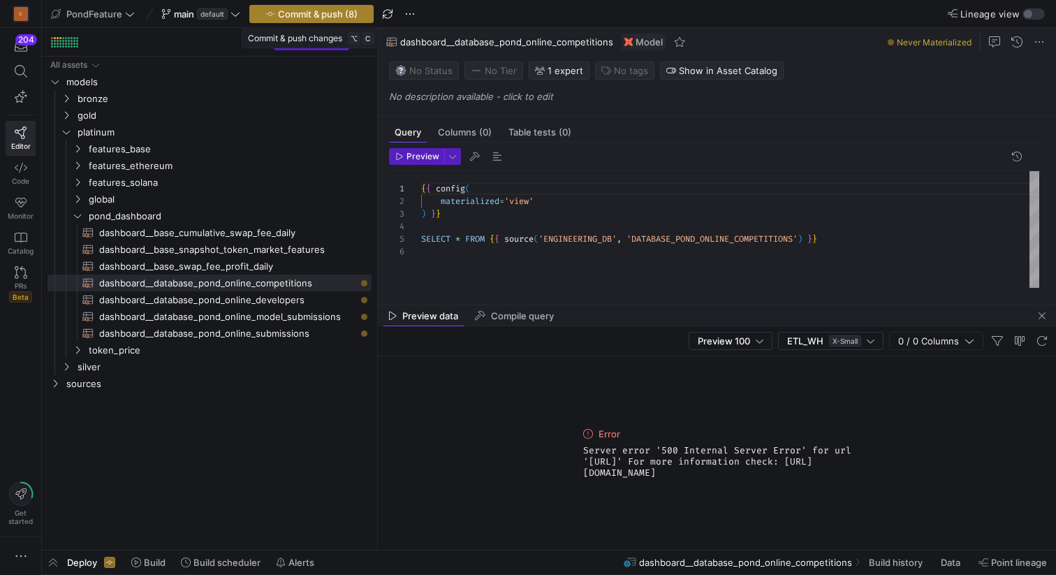
click at [339, 14] on span "Commit & push (8)" at bounding box center [318, 13] width 80 height 11
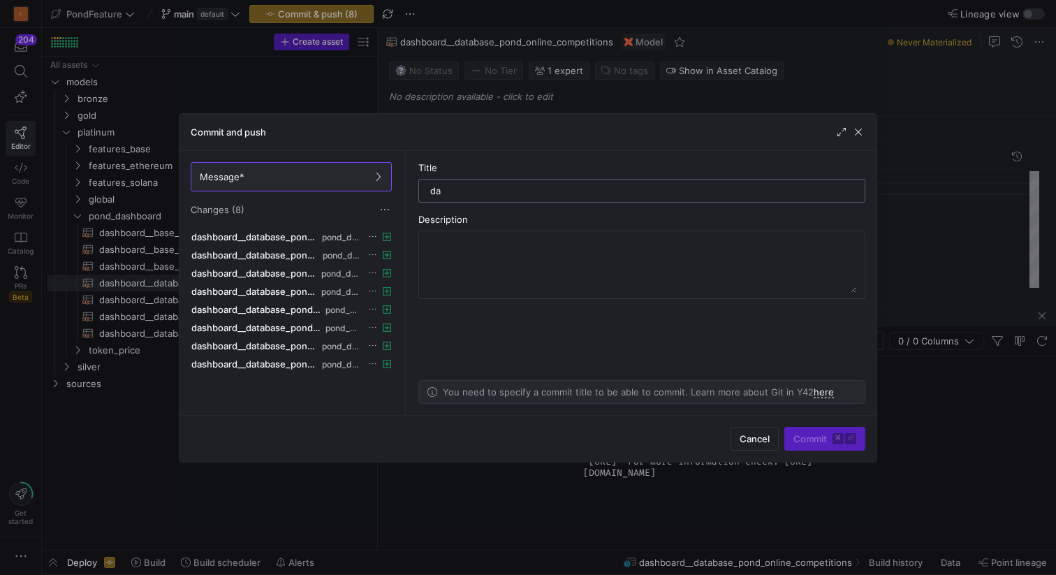
type input "d"
type input "engineer db dashboard"
click at [799, 436] on span "Commit ⌘ ⏎" at bounding box center [824, 438] width 63 height 11
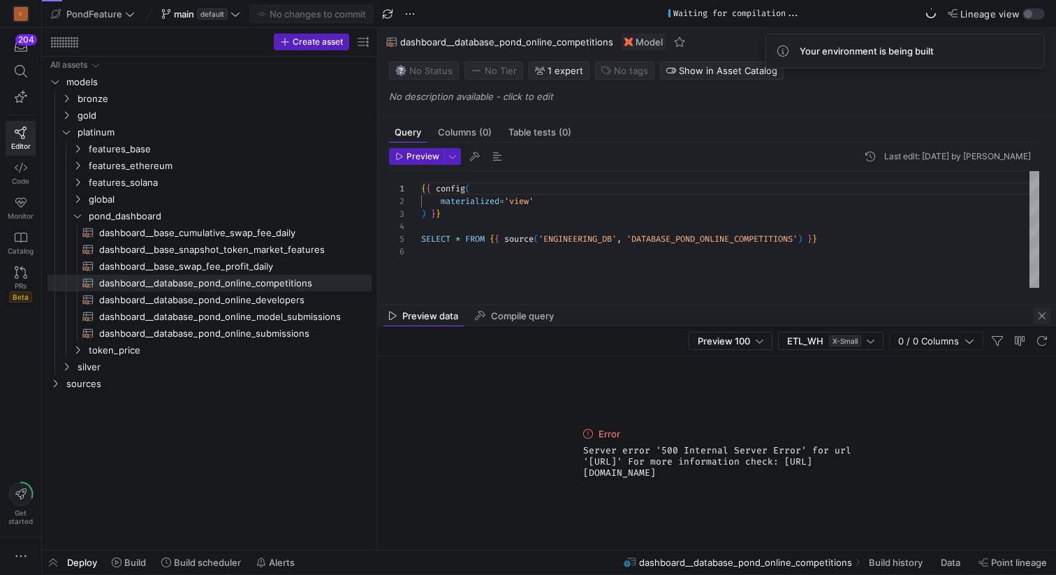
click at [1040, 319] on span "button" at bounding box center [1041, 315] width 17 height 17
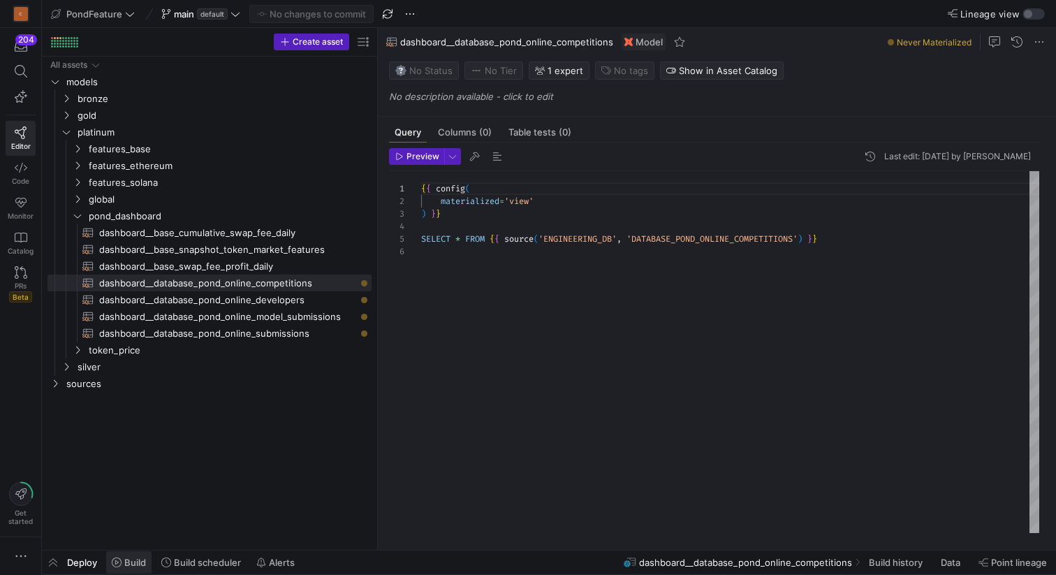
click at [131, 563] on span "Build" at bounding box center [135, 561] width 22 height 11
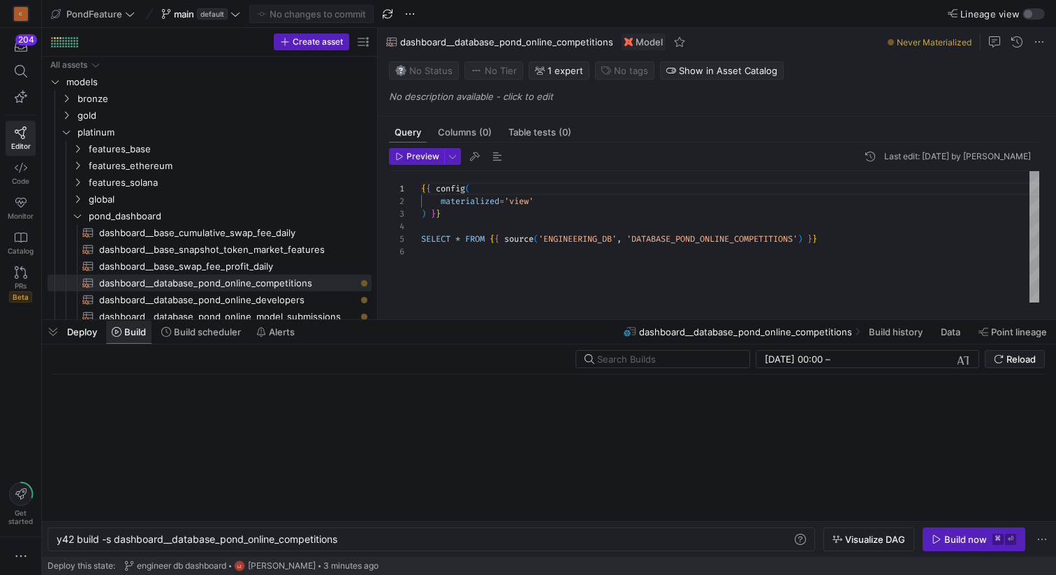
scroll to position [0, 283]
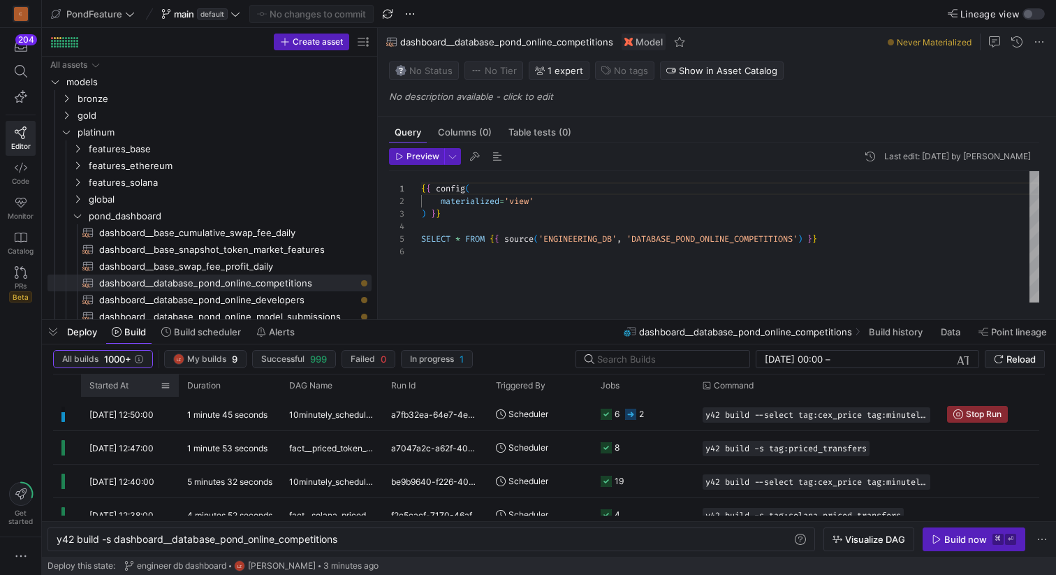
click at [130, 385] on div "Started At" at bounding box center [124, 385] width 71 height 15
click at [130, 385] on span at bounding box center [135, 386] width 15 height 10
click at [370, 542] on div "y42 build -s dashboard__database_pond_online_compe titions" at bounding box center [424, 538] width 735 height 11
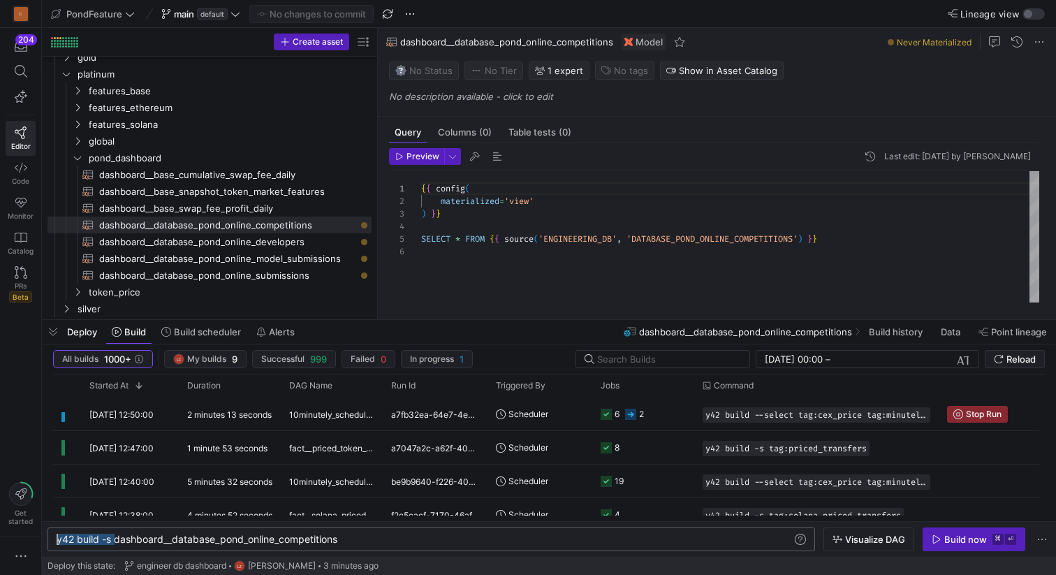
drag, startPoint x: 115, startPoint y: 537, endPoint x: 43, endPoint y: 537, distance: 71.2
click at [57, 537] on div "y42 build -s dashboard__database_pond_online_compe titions" at bounding box center [424, 538] width 735 height 11
click at [389, 544] on div "y42 build -s dashboard__database_pond_online_compe titions" at bounding box center [424, 538] width 735 height 11
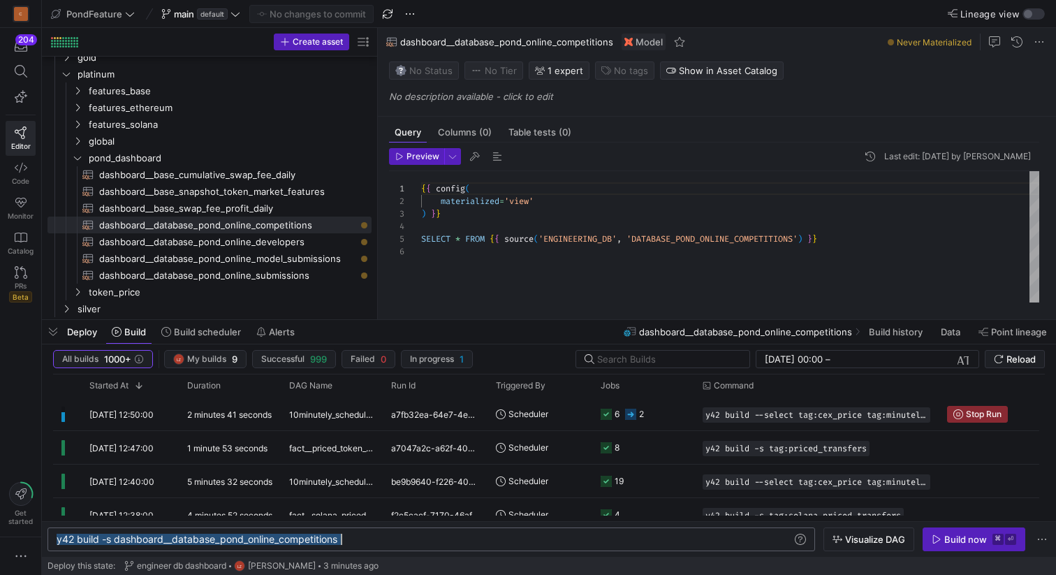
click at [389, 544] on div "y42 build -s dashboard__database_pond_online_compe titions" at bounding box center [424, 538] width 735 height 11
type textarea "y42 build -s dashboard__database_pond_online_developers dashboard__database_pon…"
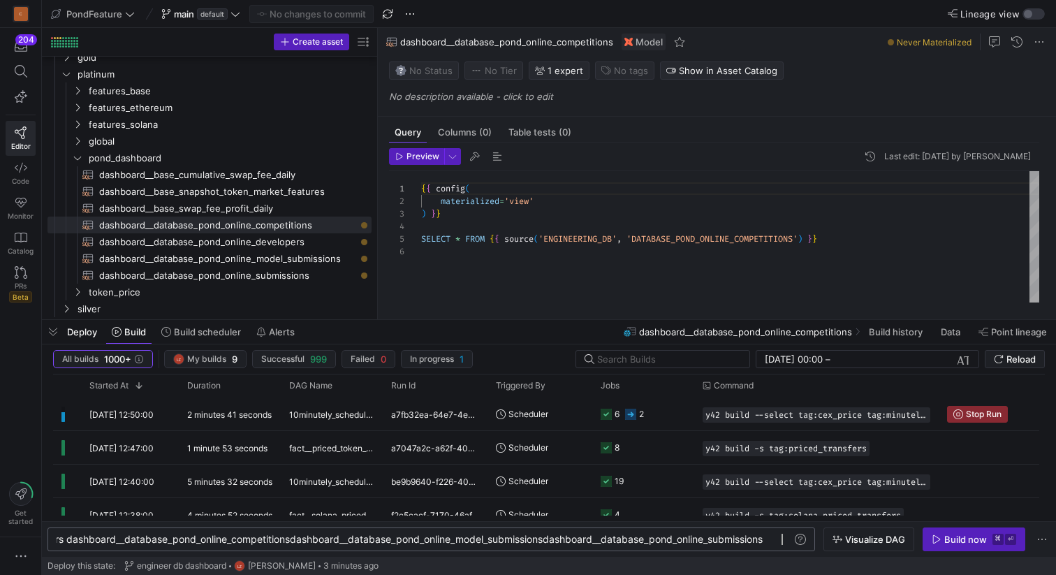
scroll to position [0, 991]
click at [943, 538] on span "Build now ⌘ ⏎" at bounding box center [973, 538] width 84 height 11
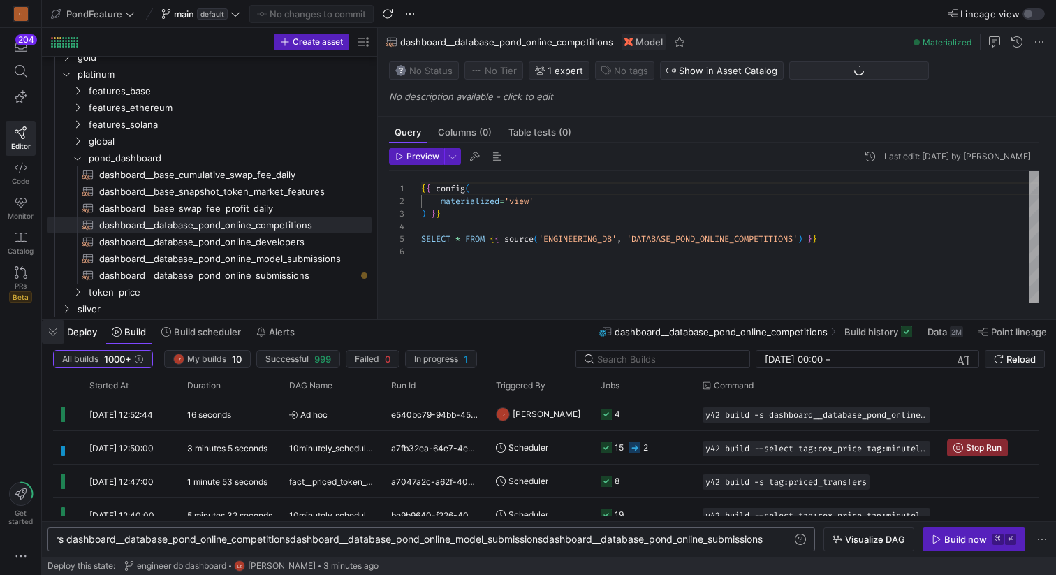
click at [57, 331] on span "button" at bounding box center [53, 332] width 22 height 24
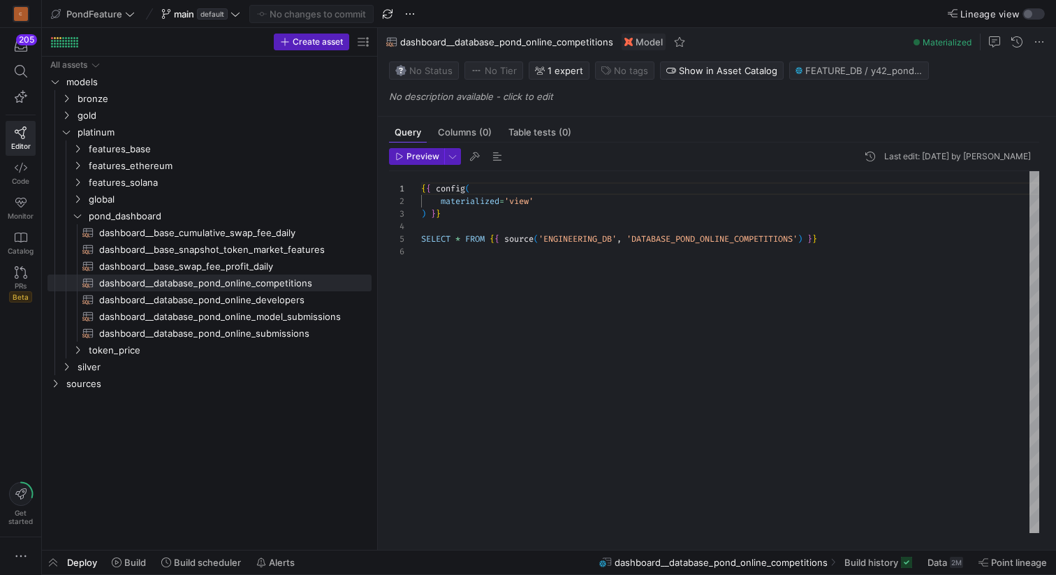
click at [478, 198] on div "{ { config ( materialized = 'view' ) } } SELECT * FROM { { source ( 'ENGINEERIN…" at bounding box center [730, 352] width 618 height 362
